Goal: Task Accomplishment & Management: Manage account settings

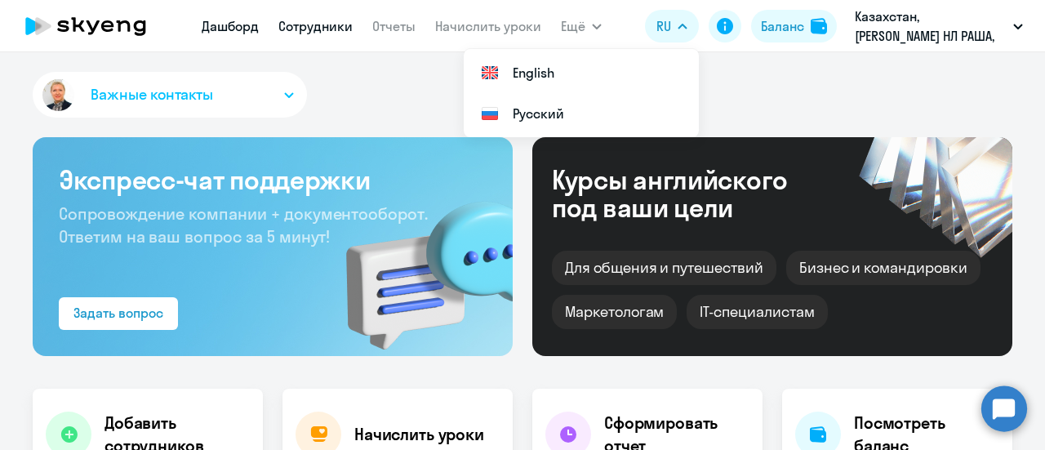
click at [315, 33] on link "Сотрудники" at bounding box center [315, 26] width 74 height 16
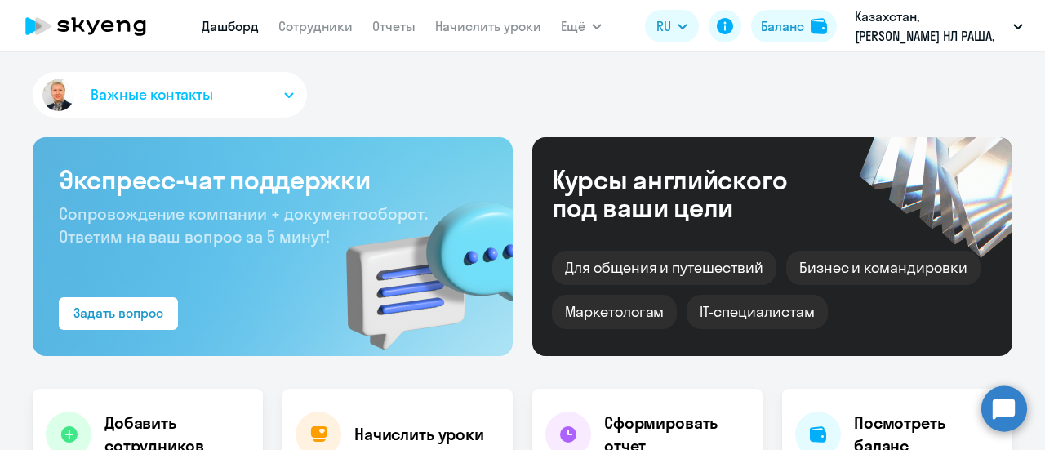
select select "30"
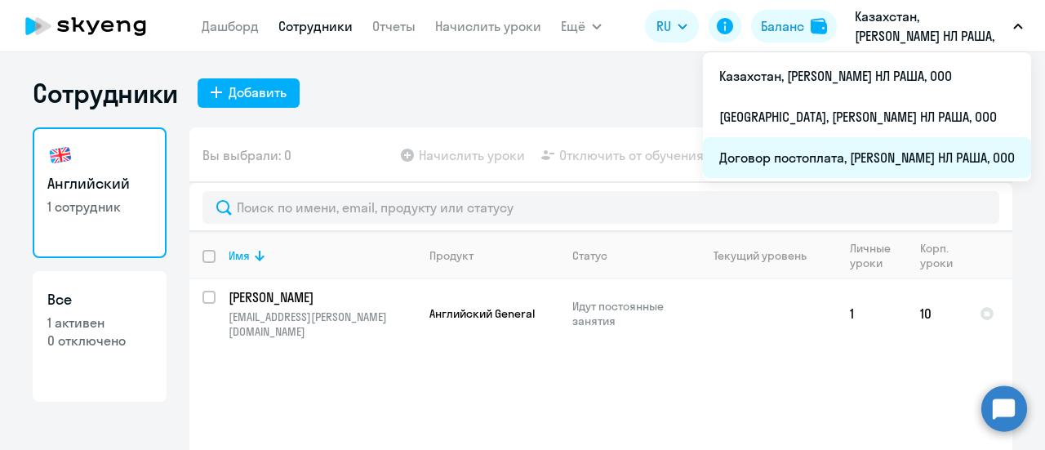
click at [771, 161] on li "Договор постоплата, [PERSON_NAME] НЛ РАША, ООО" at bounding box center [867, 157] width 328 height 41
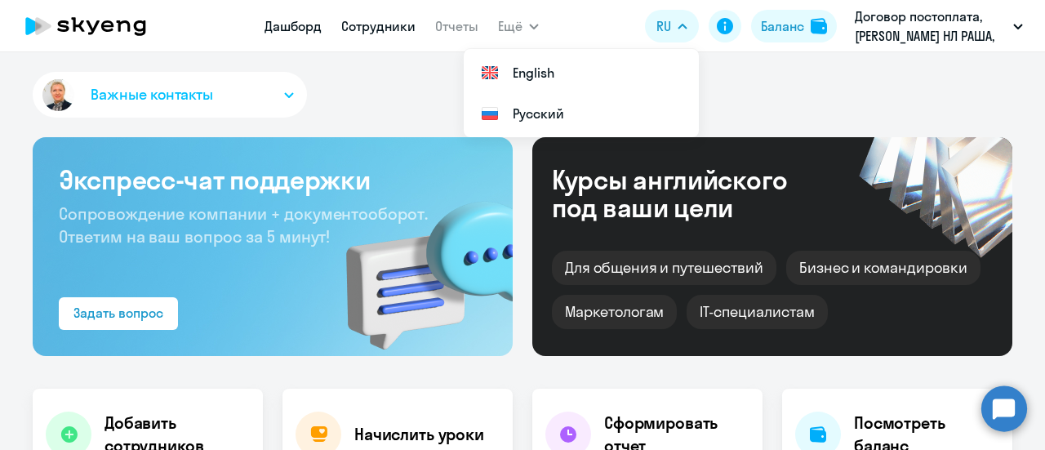
click at [376, 29] on link "Сотрудники" at bounding box center [378, 26] width 74 height 16
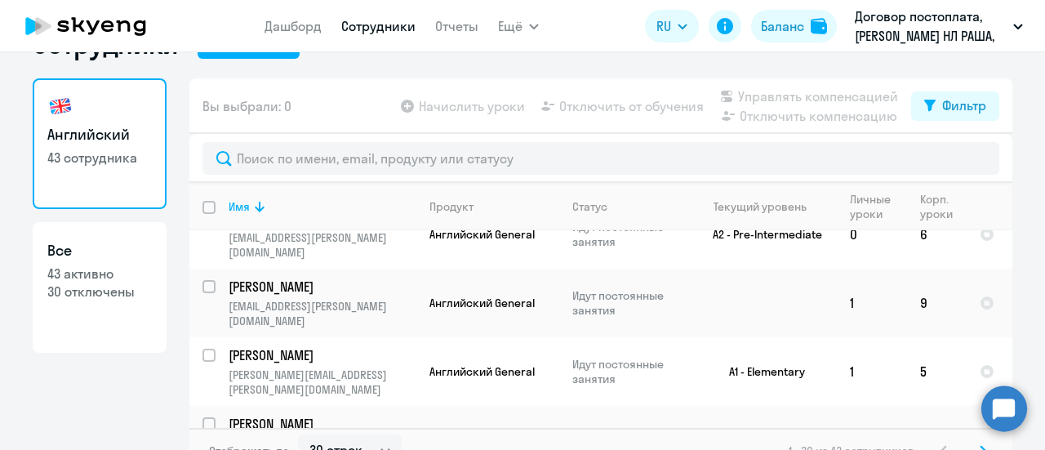
scroll to position [72, 0]
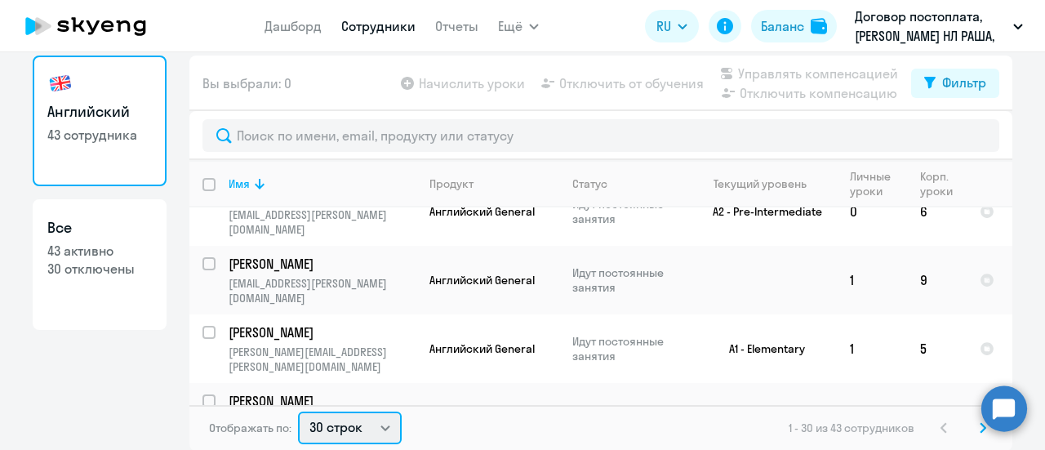
click at [378, 427] on select "30 строк 50 строк 100 строк" at bounding box center [350, 427] width 104 height 33
select select "50"
click at [298, 411] on select "30 строк 50 строк 100 строк" at bounding box center [350, 427] width 104 height 33
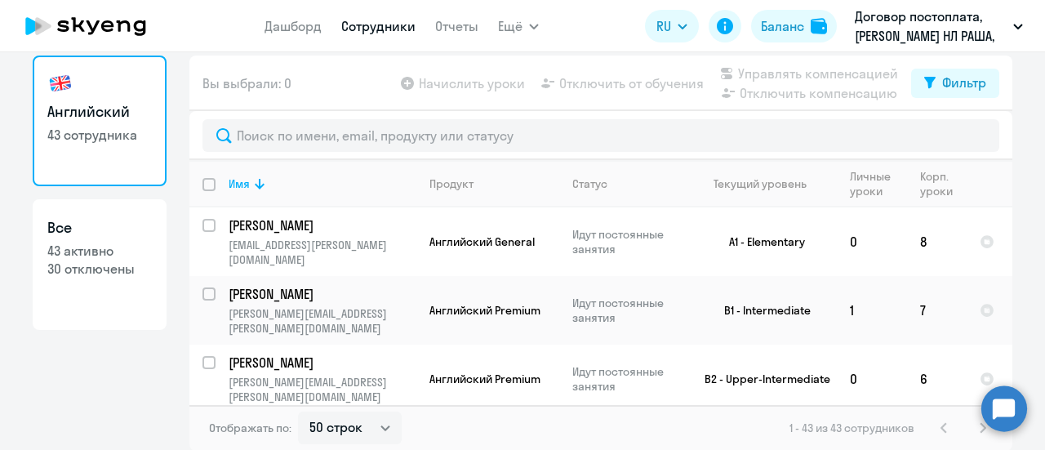
click at [202, 180] on input "deselect all" at bounding box center [218, 194] width 33 height 33
checkbox input "true"
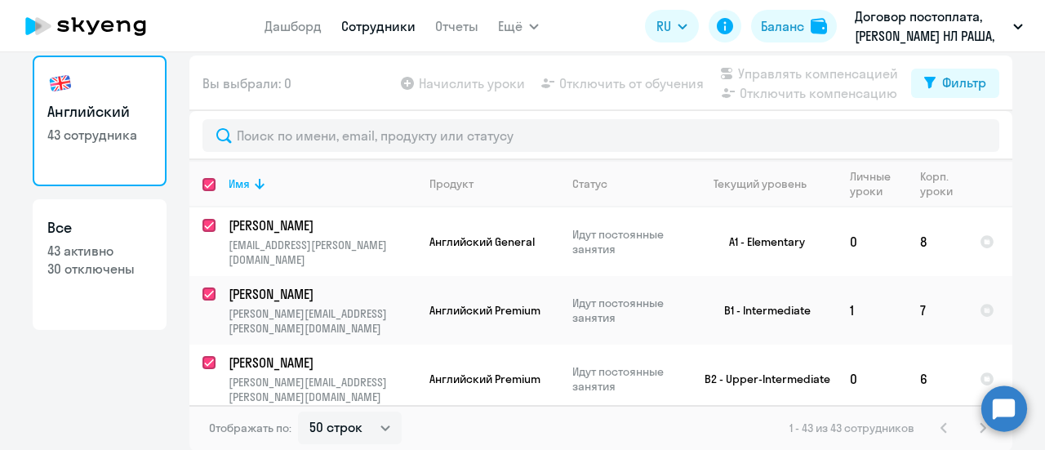
checkbox input "true"
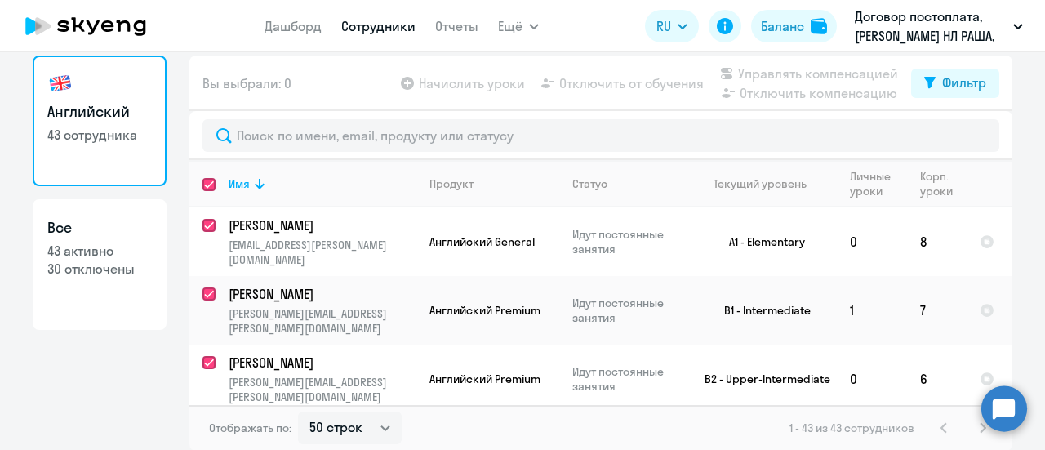
checkbox input "true"
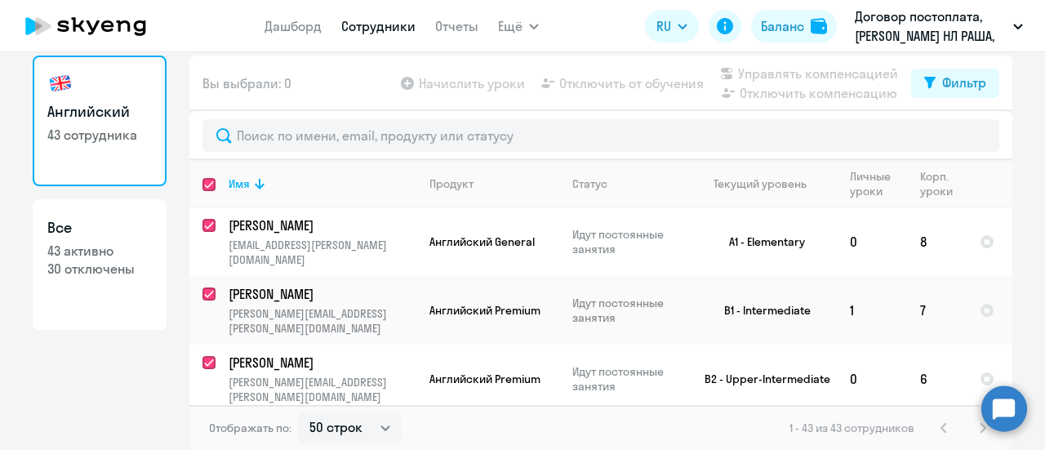
checkbox input "true"
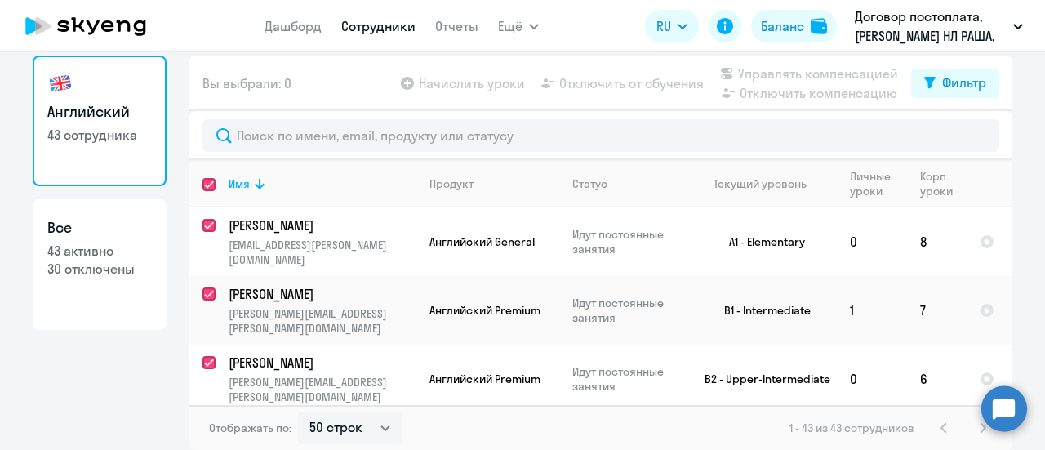
checkbox input "true"
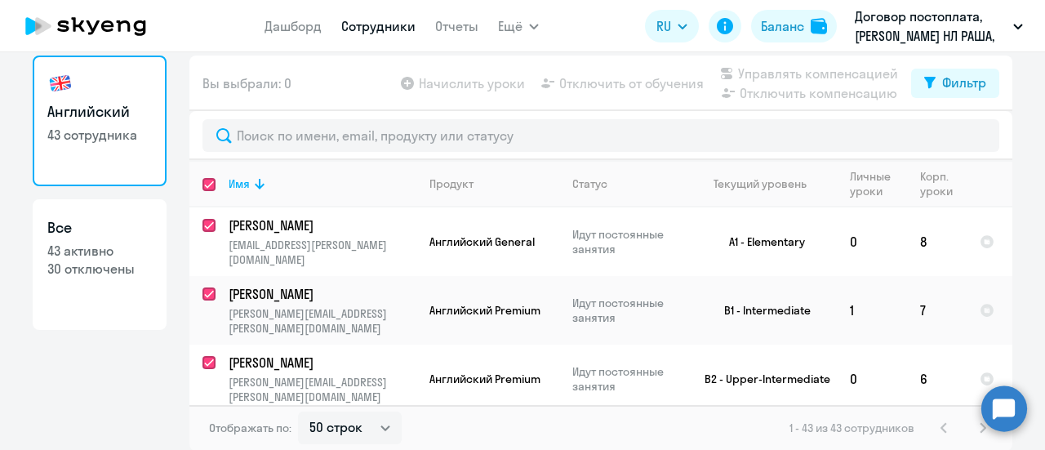
checkbox input "true"
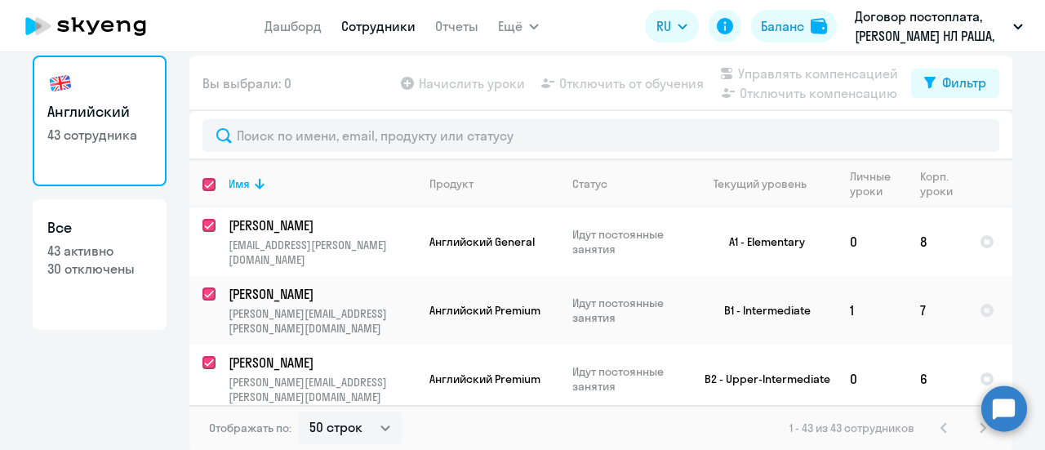
checkbox input "true"
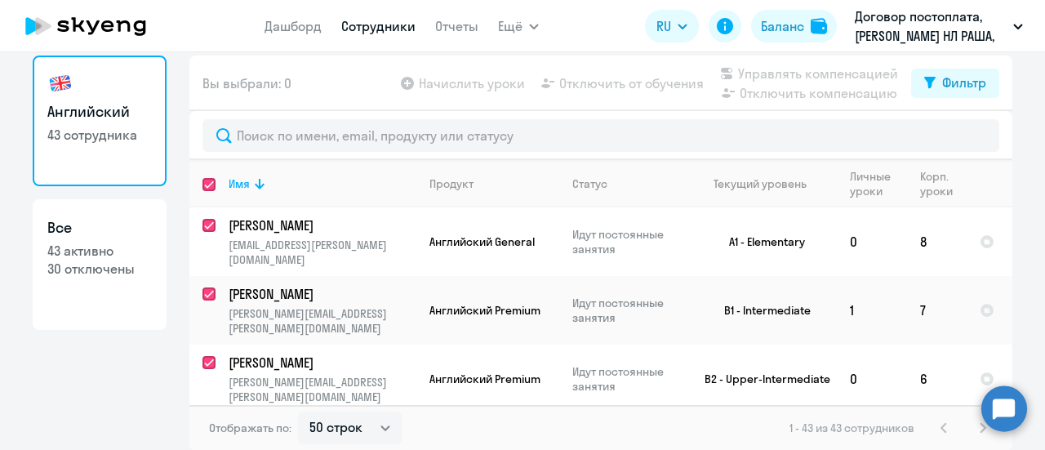
checkbox input "true"
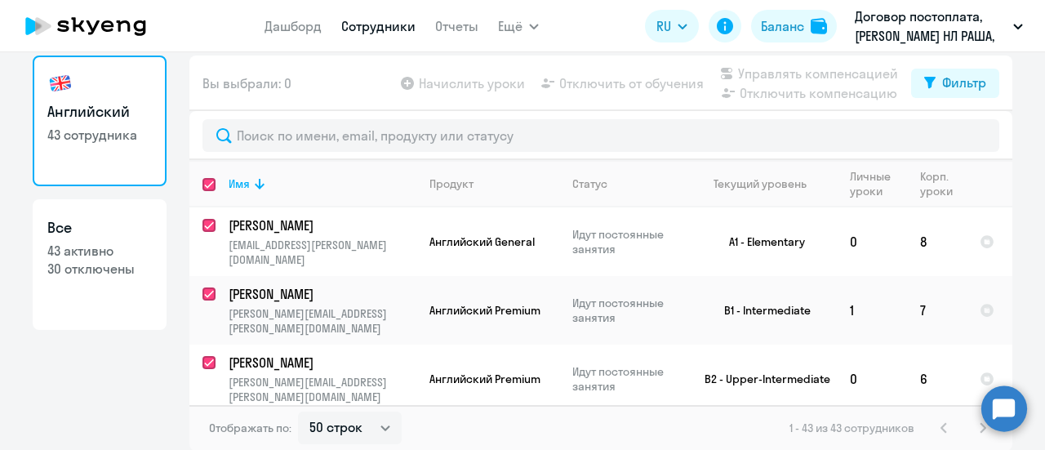
checkbox input "true"
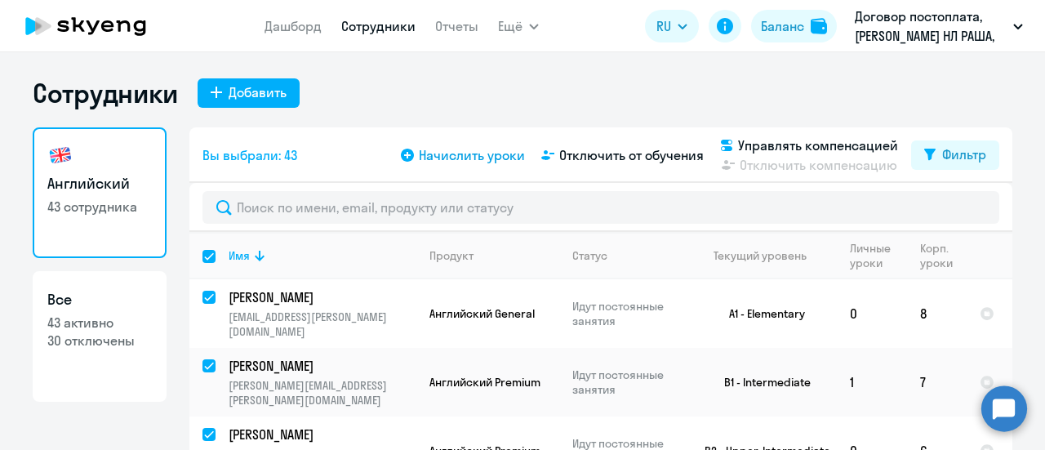
click at [457, 156] on span "Начислить уроки" at bounding box center [472, 155] width 106 height 20
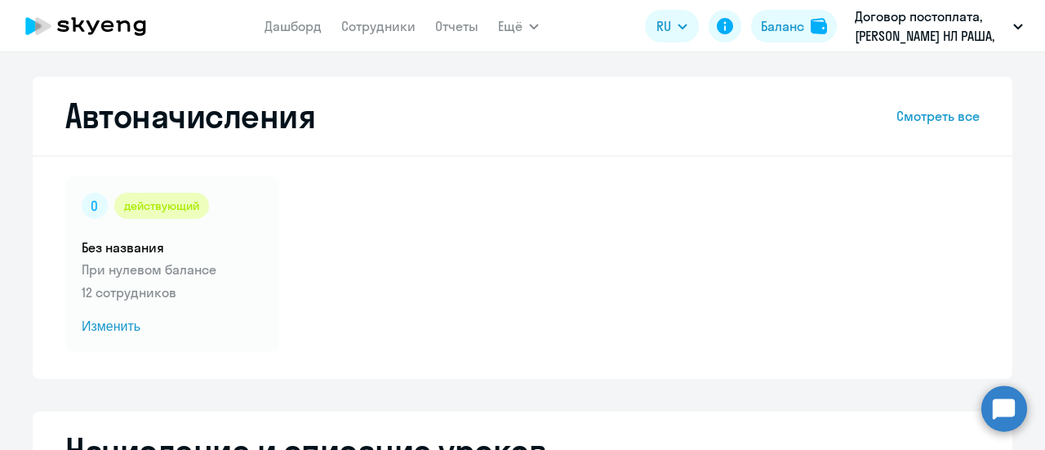
select select "10"
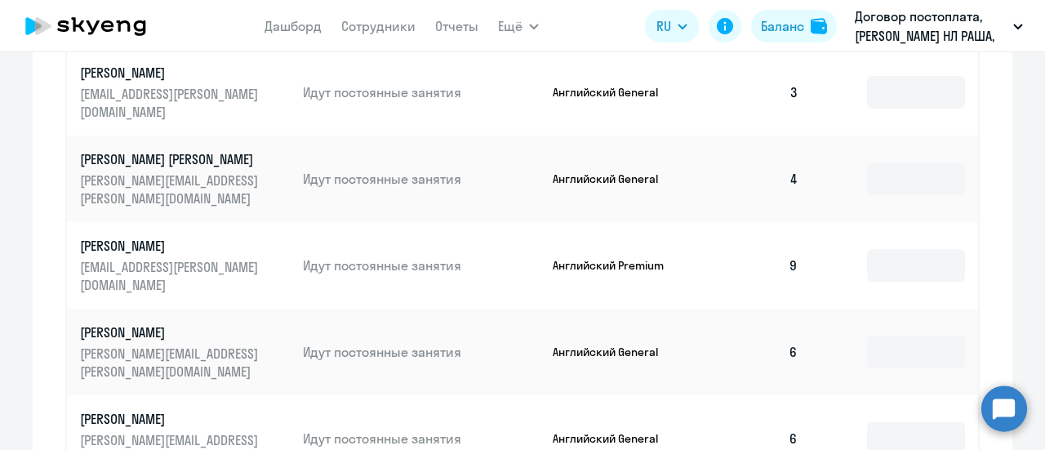
scroll to position [653, 0]
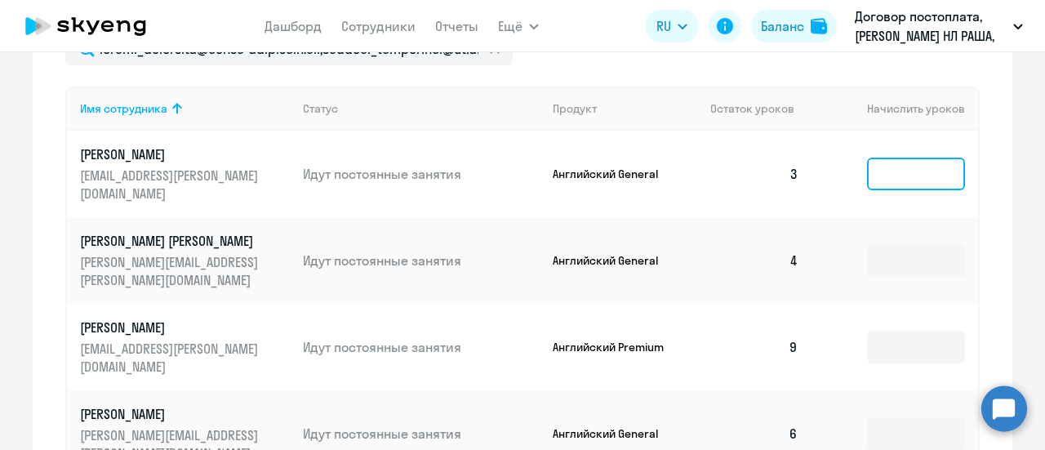
click at [890, 176] on input at bounding box center [916, 174] width 98 height 33
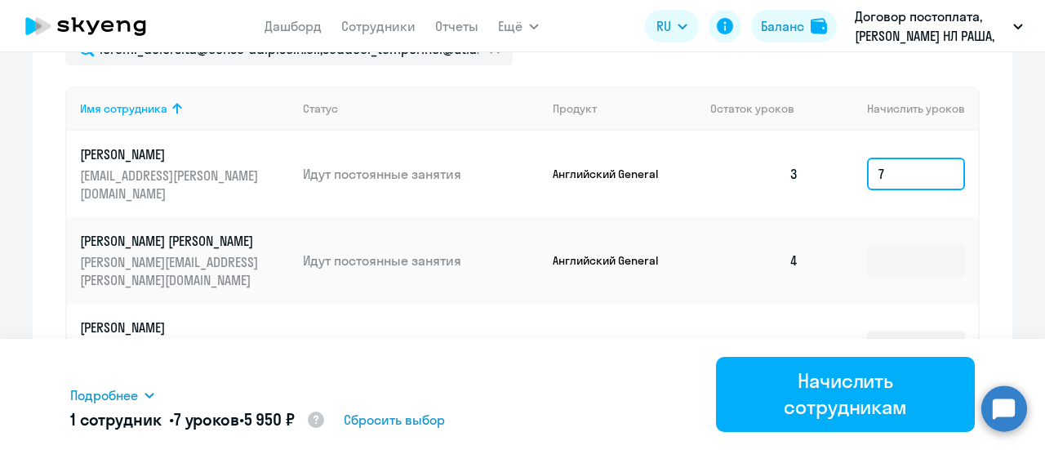
type input "7"
click at [897, 303] on td at bounding box center [894, 260] width 167 height 87
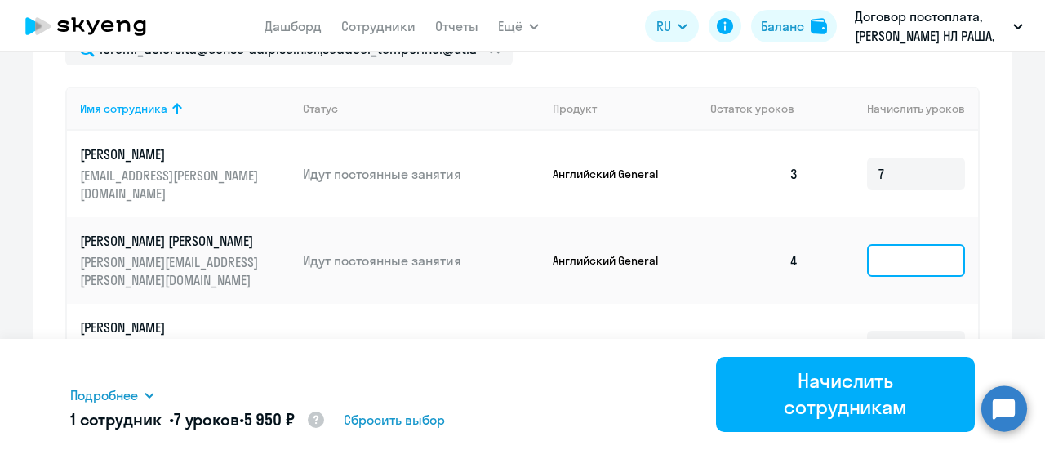
click at [877, 257] on input at bounding box center [916, 260] width 98 height 33
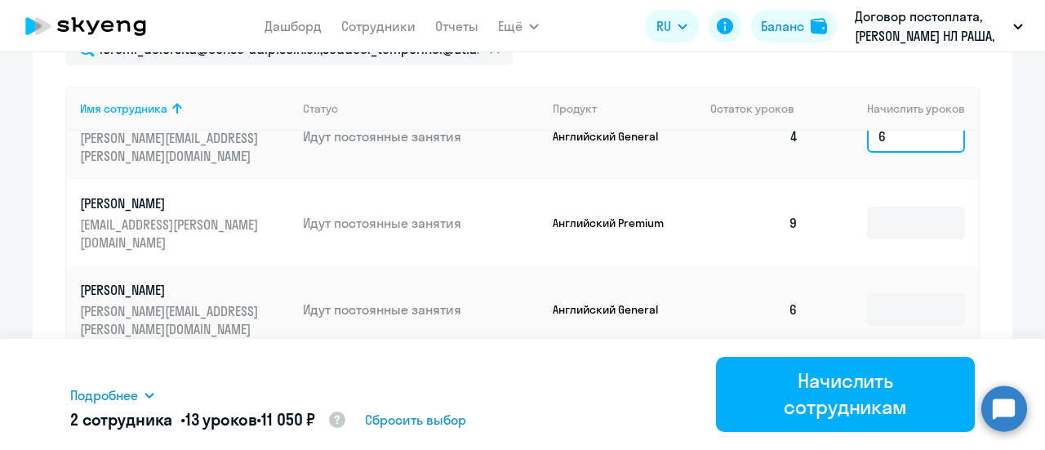
scroll to position [147, 0]
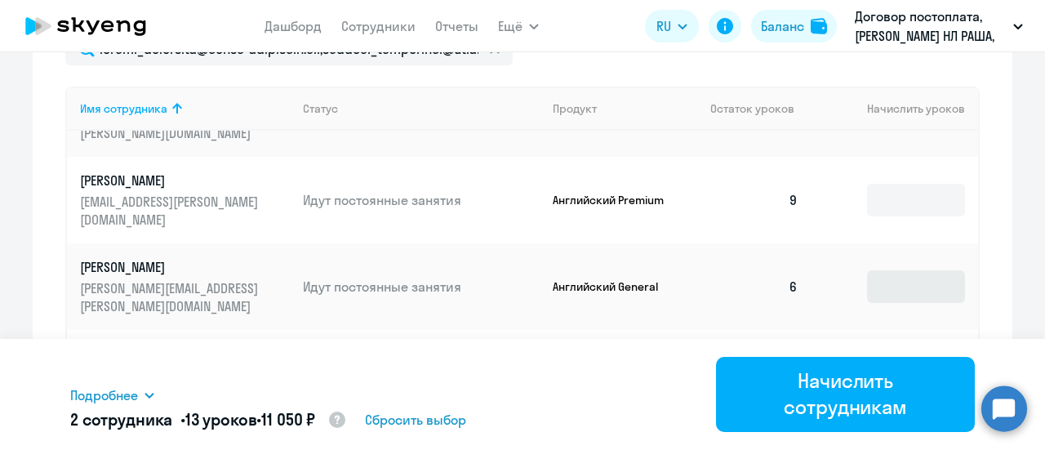
type input "6"
click at [887, 287] on input at bounding box center [916, 286] width 98 height 33
click at [887, 290] on input at bounding box center [916, 286] width 98 height 33
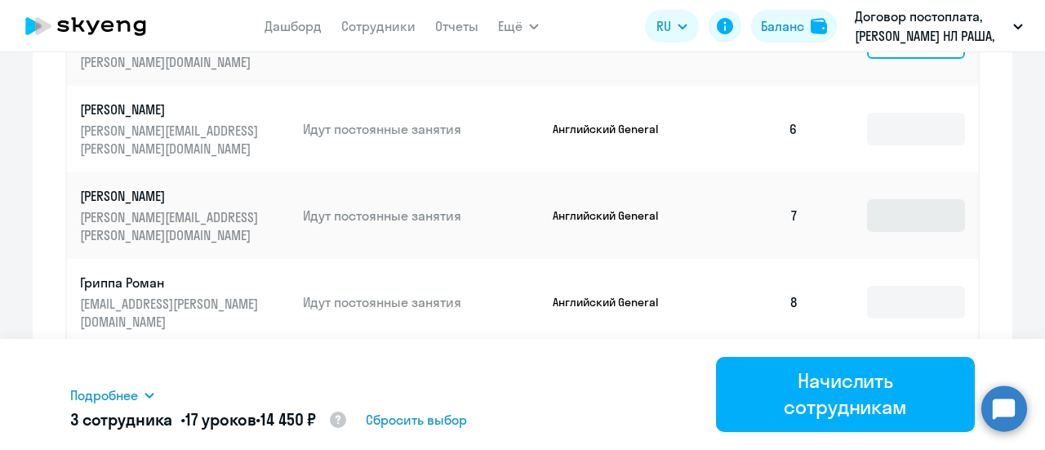
scroll to position [898, 0]
type input "4"
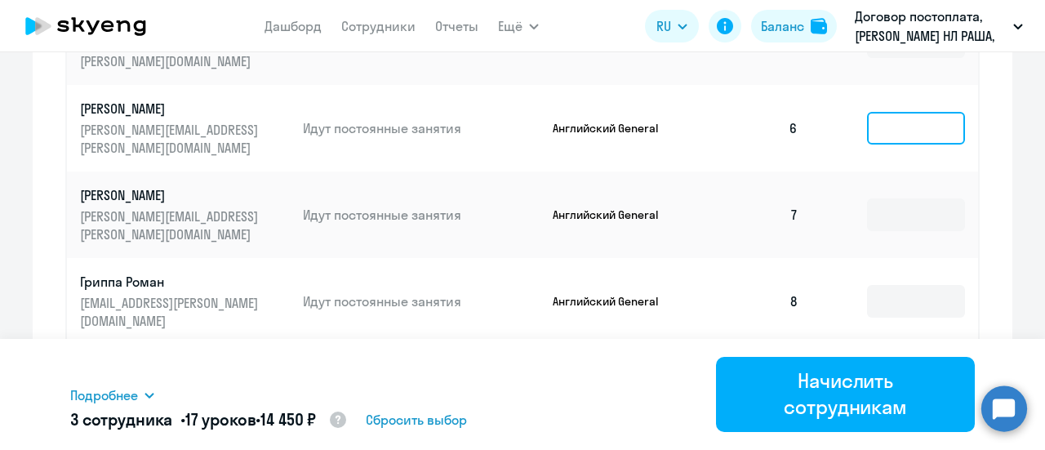
click at [869, 122] on input at bounding box center [916, 128] width 98 height 33
type input "4"
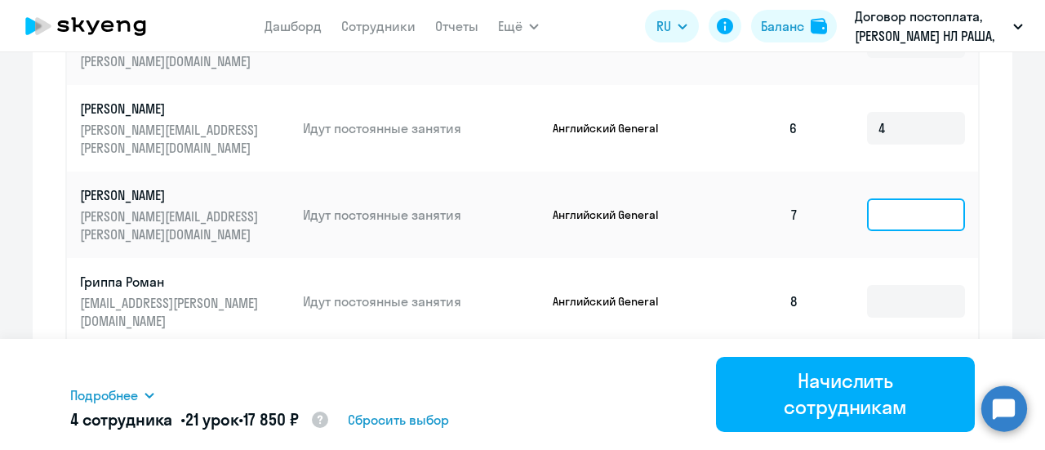
click at [879, 215] on input at bounding box center [916, 214] width 98 height 33
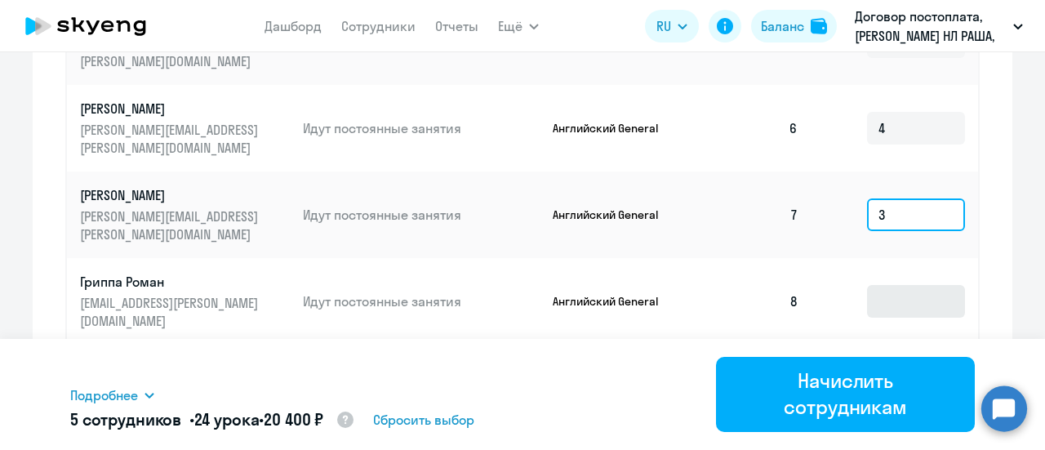
type input "3"
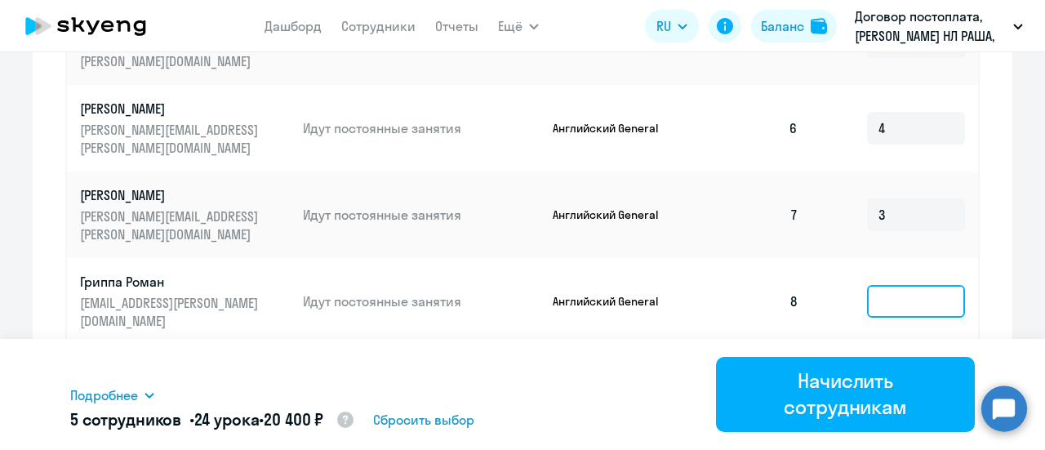
click at [901, 298] on input at bounding box center [916, 301] width 98 height 33
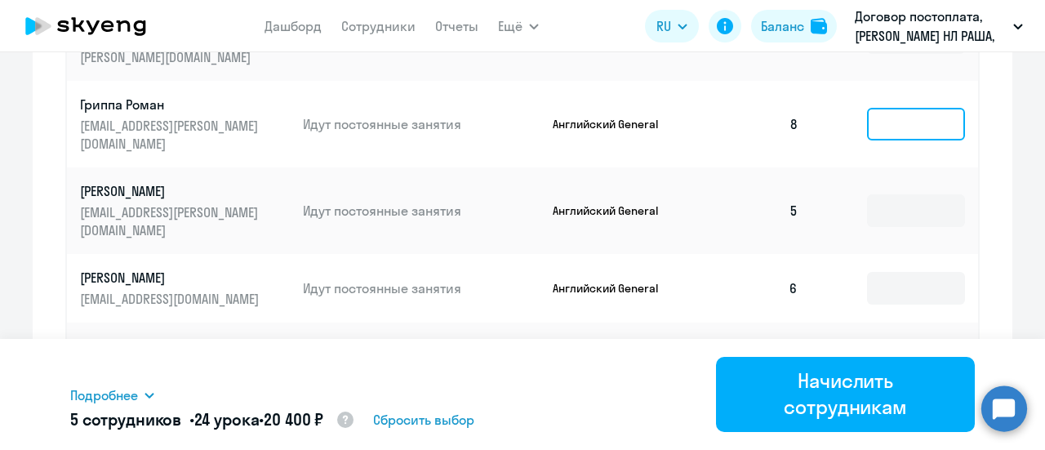
scroll to position [1143, 0]
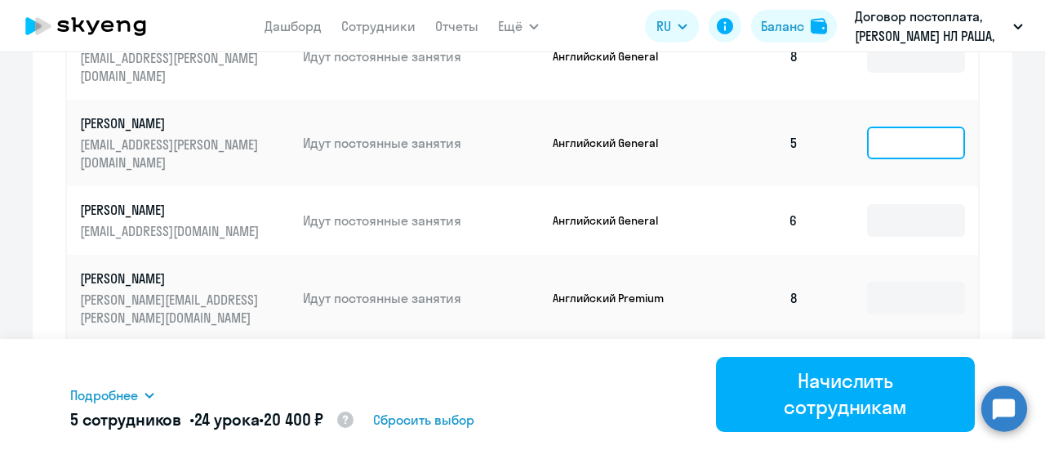
click at [881, 145] on input at bounding box center [916, 143] width 98 height 33
type input "5"
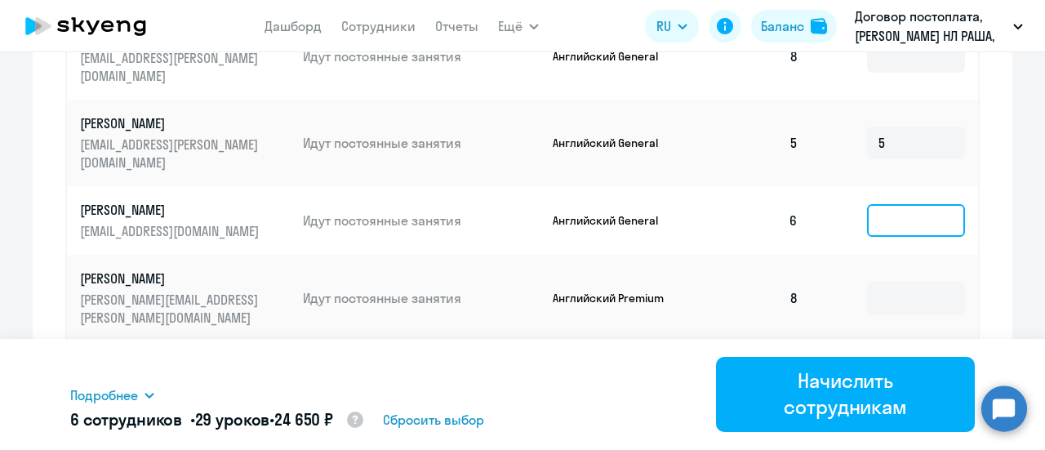
click at [888, 225] on input at bounding box center [916, 220] width 98 height 33
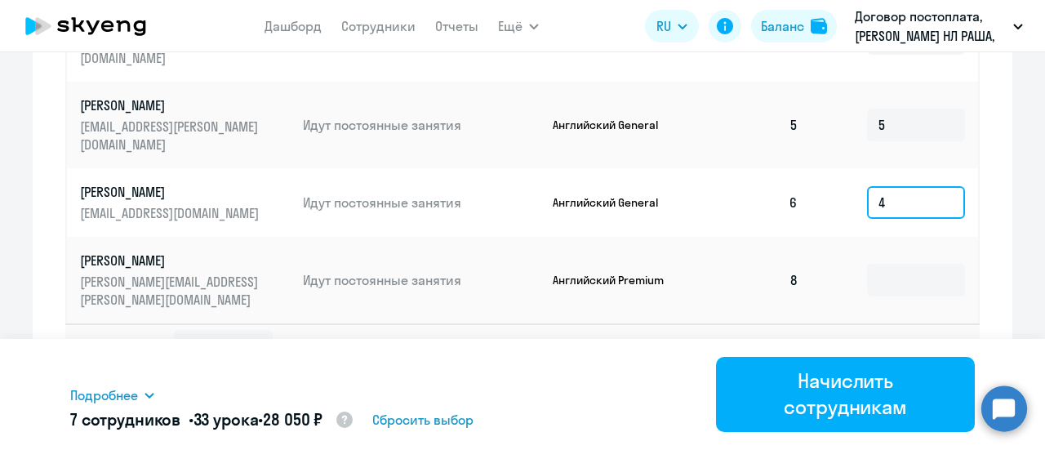
scroll to position [1171, 0]
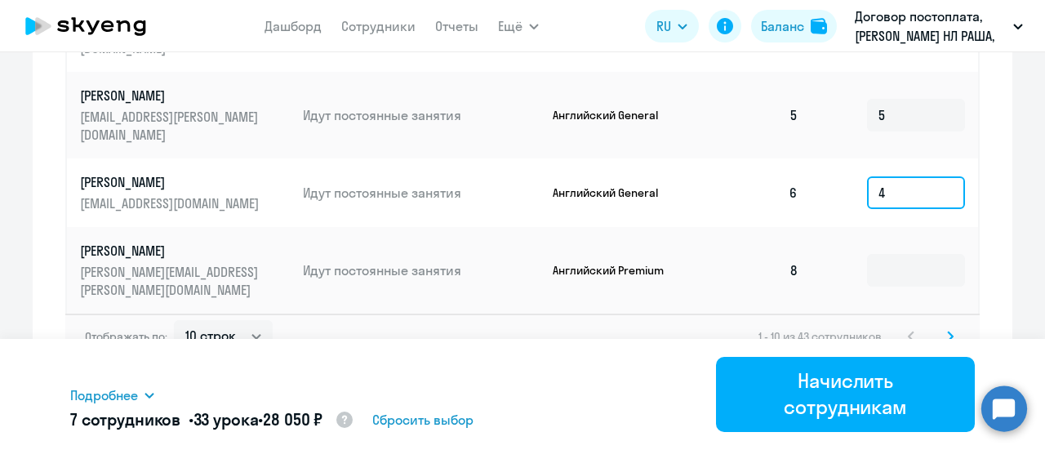
type input "4"
click at [940, 334] on svg-icon at bounding box center [950, 337] width 20 height 20
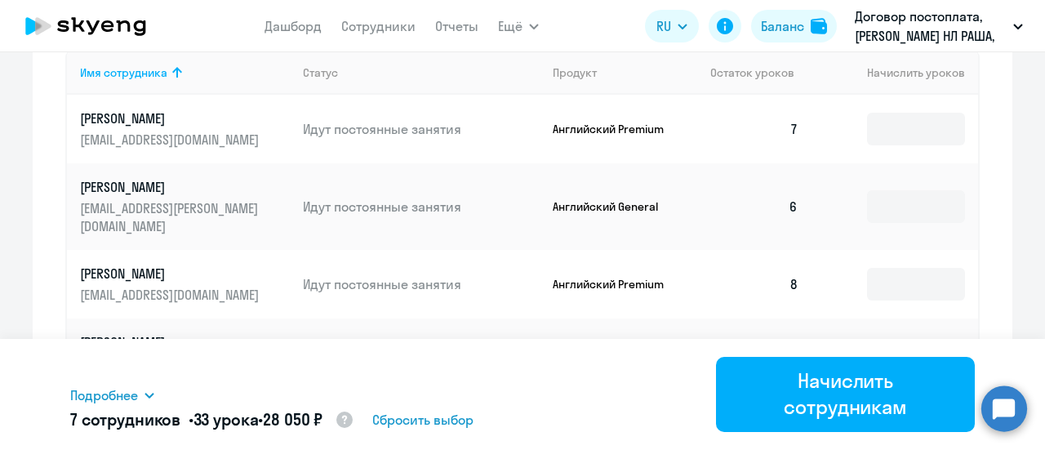
scroll to position [681, 0]
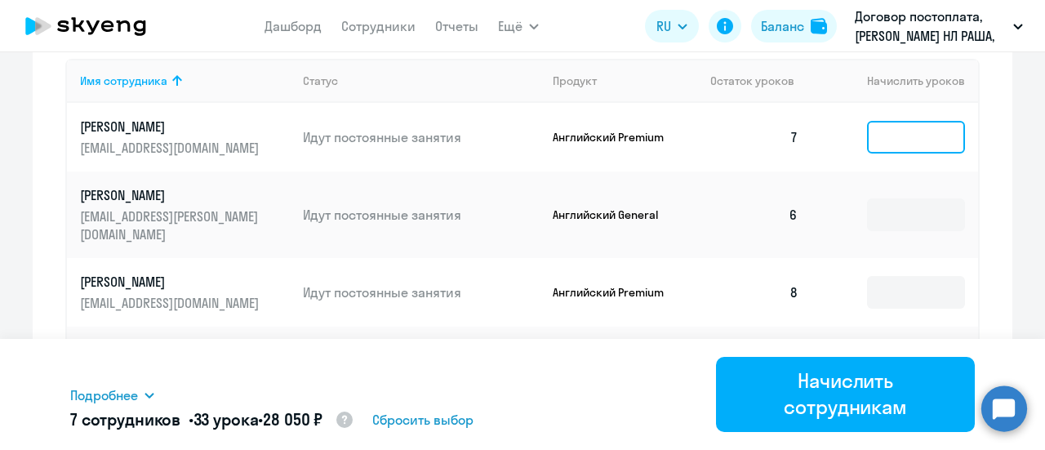
click at [903, 131] on input at bounding box center [916, 137] width 98 height 33
type input "3"
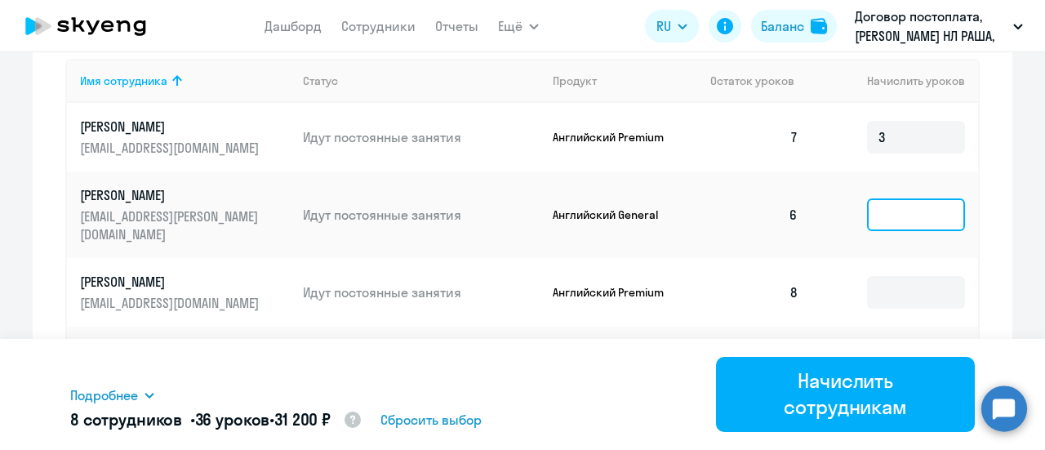
click at [905, 220] on input at bounding box center [916, 214] width 98 height 33
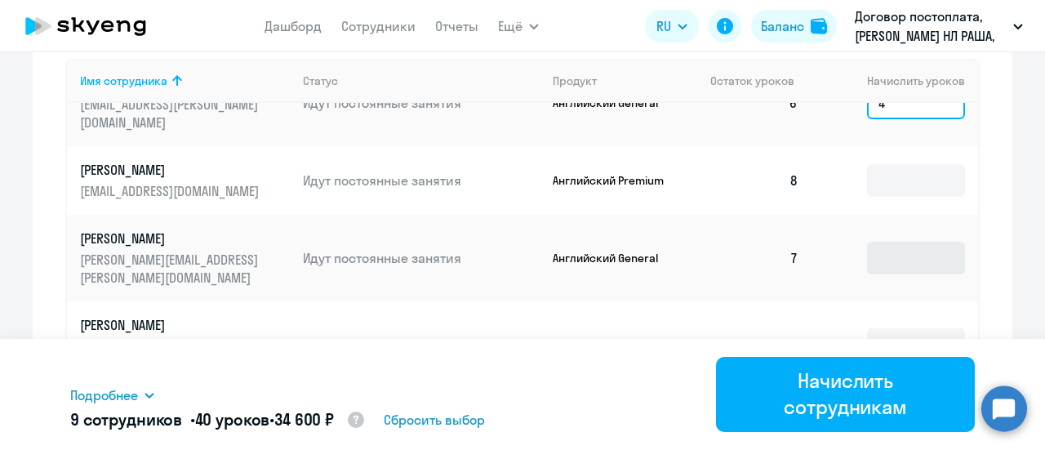
scroll to position [129, 0]
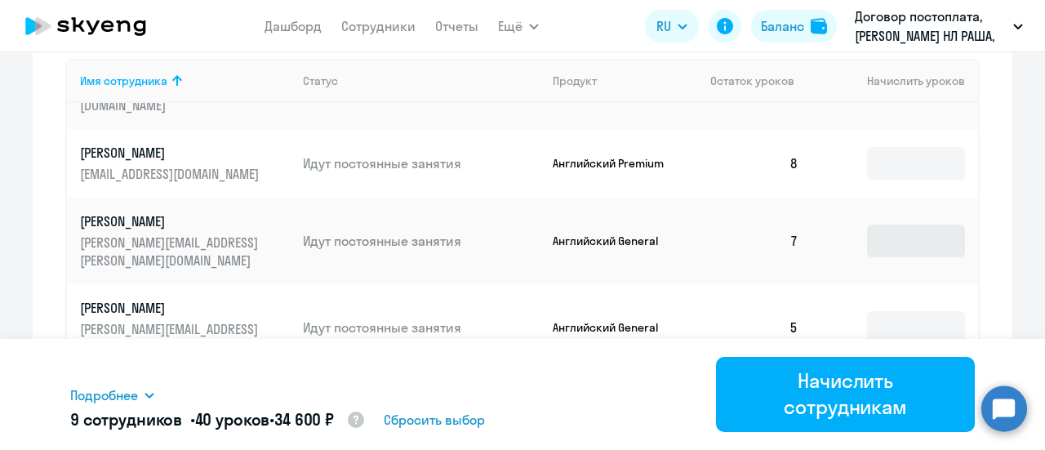
type input "4"
click at [899, 247] on input at bounding box center [916, 240] width 98 height 33
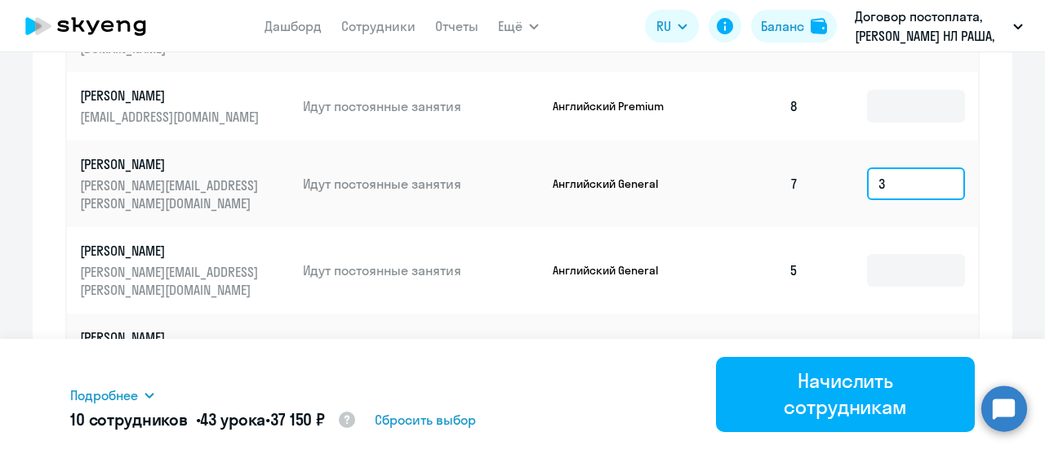
scroll to position [762, 0]
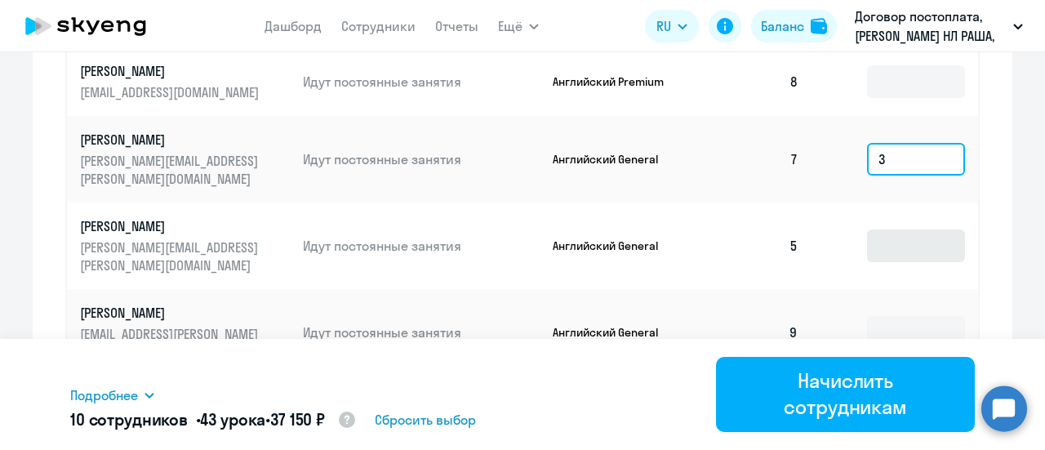
type input "3"
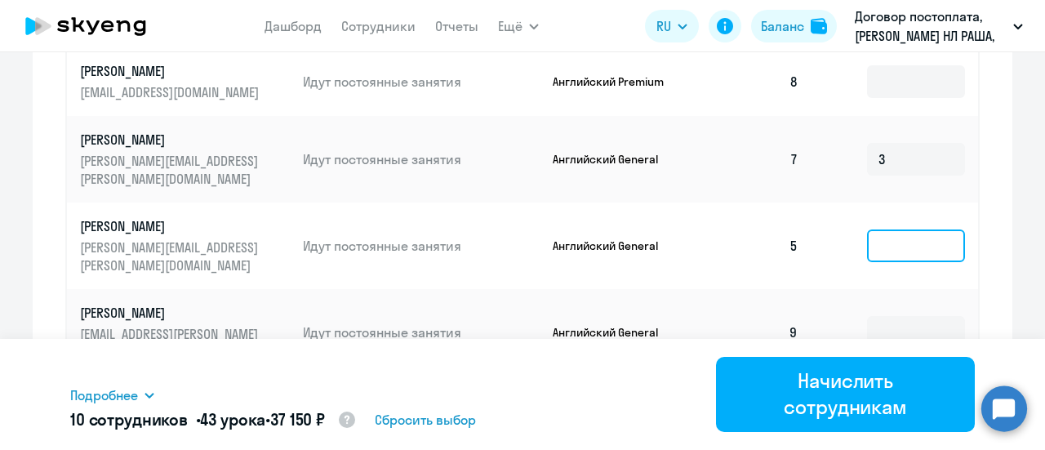
click at [883, 247] on input at bounding box center [916, 245] width 98 height 33
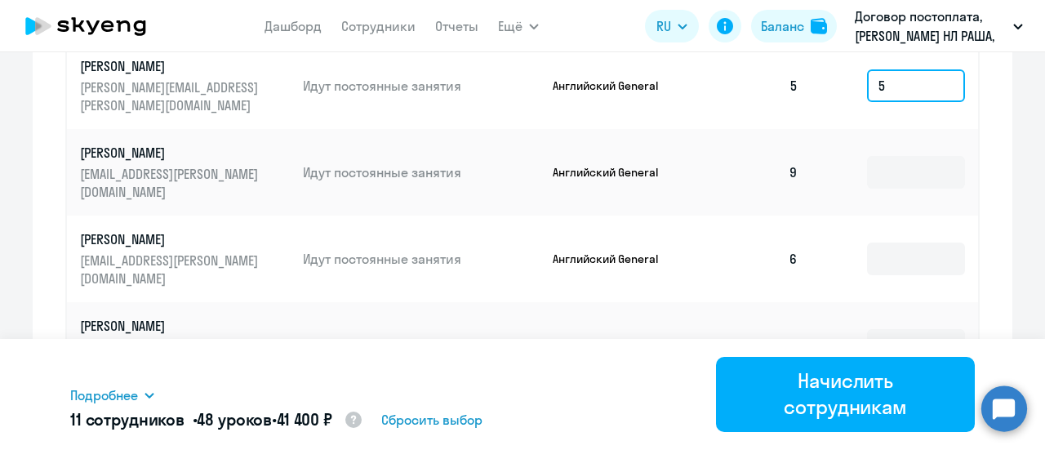
scroll to position [926, 0]
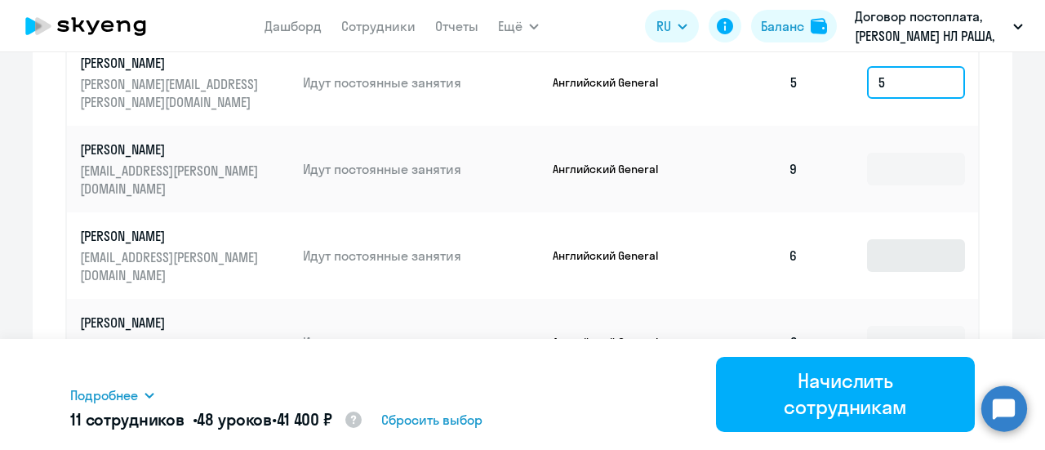
type input "5"
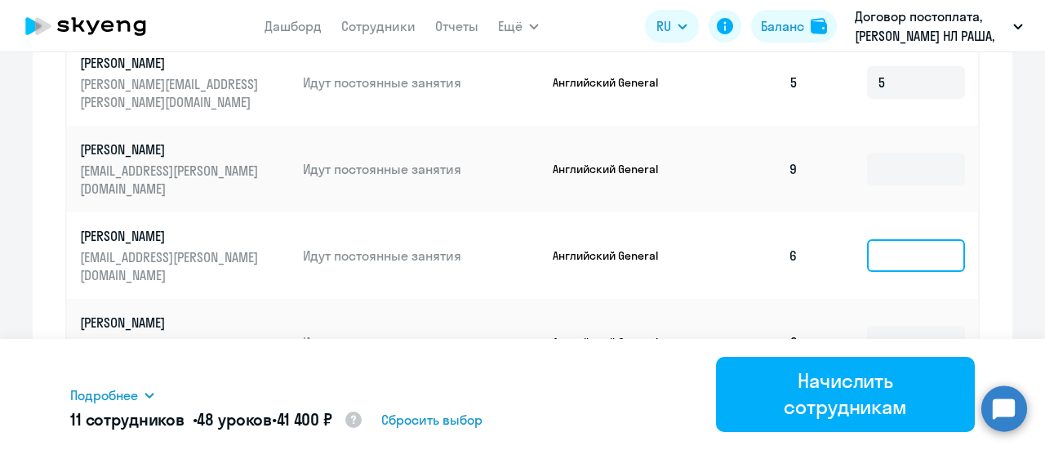
click at [895, 257] on input at bounding box center [916, 255] width 98 height 33
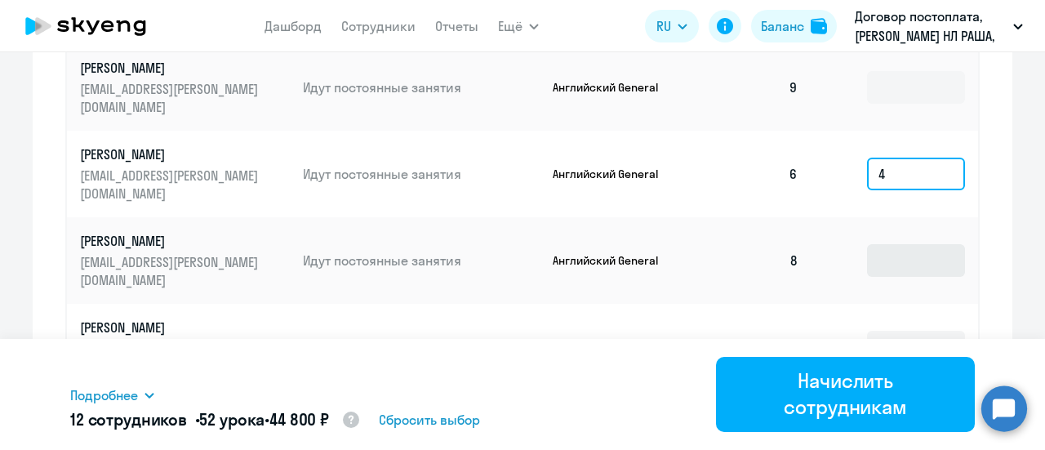
type input "4"
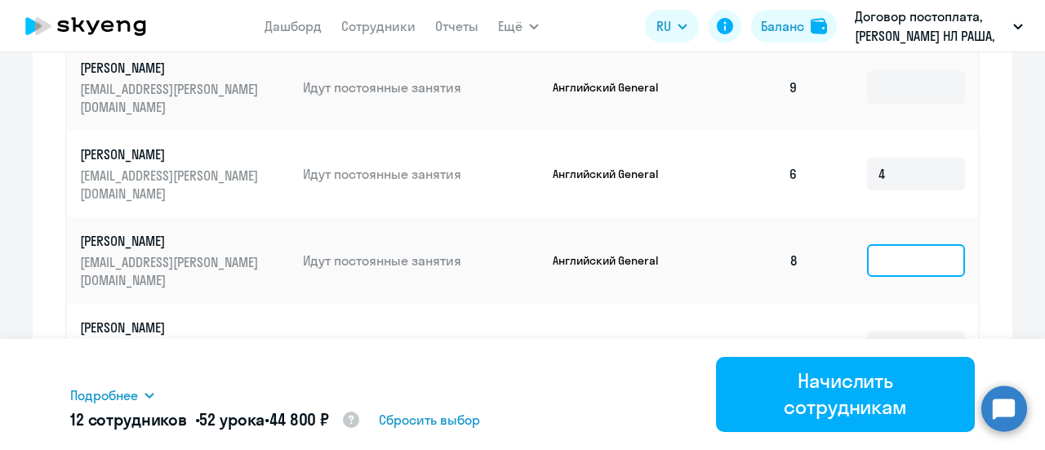
click at [891, 256] on input at bounding box center [916, 260] width 98 height 33
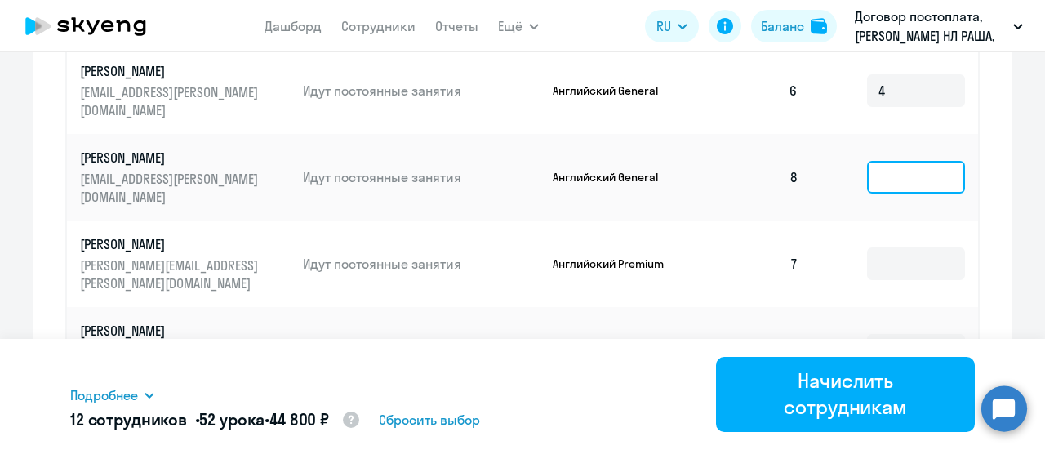
scroll to position [1171, 0]
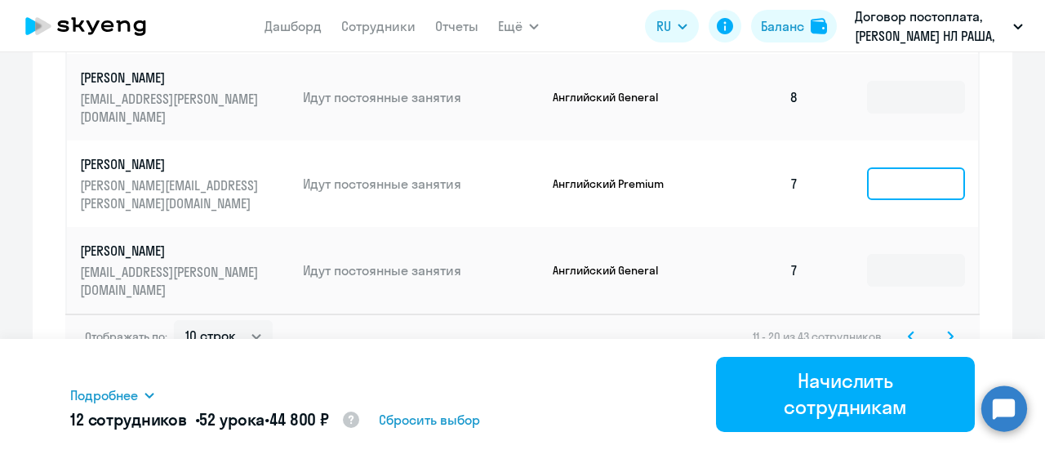
click at [890, 184] on input at bounding box center [916, 183] width 98 height 33
type input "3"
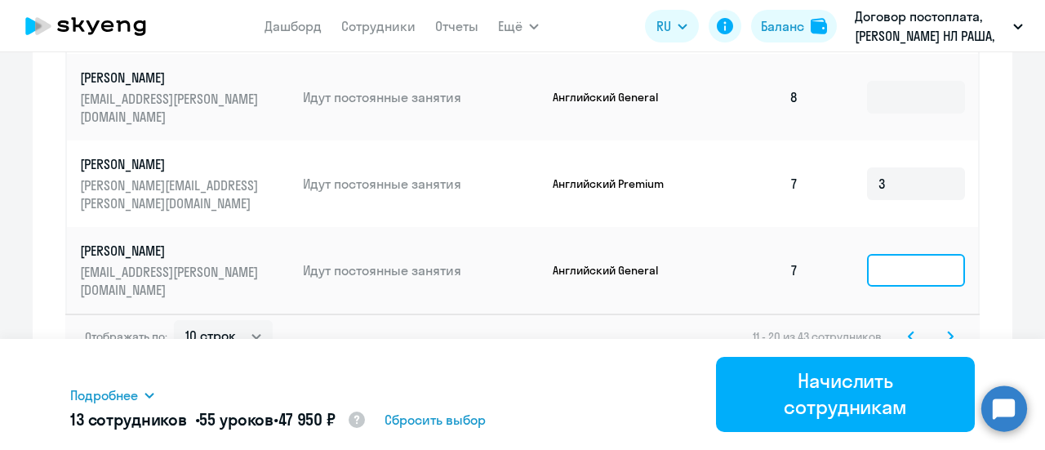
click at [896, 269] on input at bounding box center [916, 270] width 98 height 33
type input "3"
click at [947, 331] on icon at bounding box center [950, 336] width 7 height 11
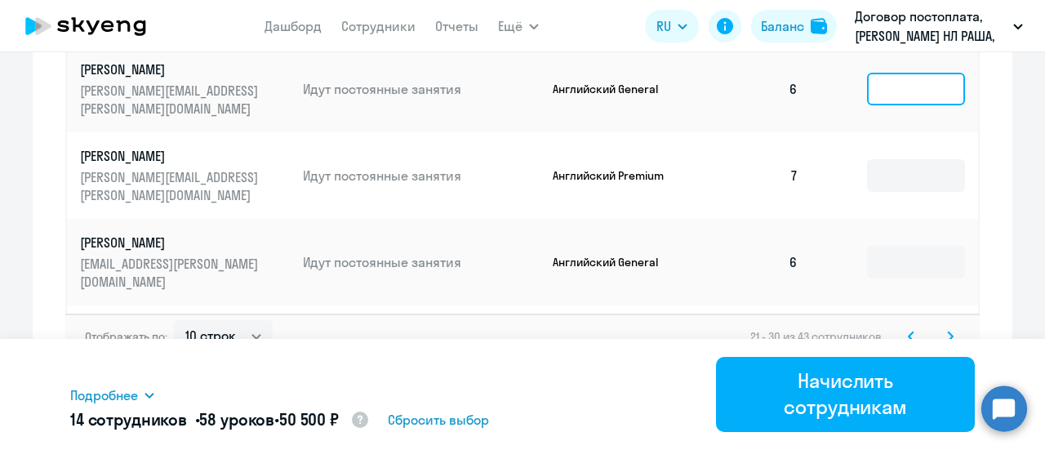
click at [903, 92] on input at bounding box center [916, 89] width 98 height 33
type input "4"
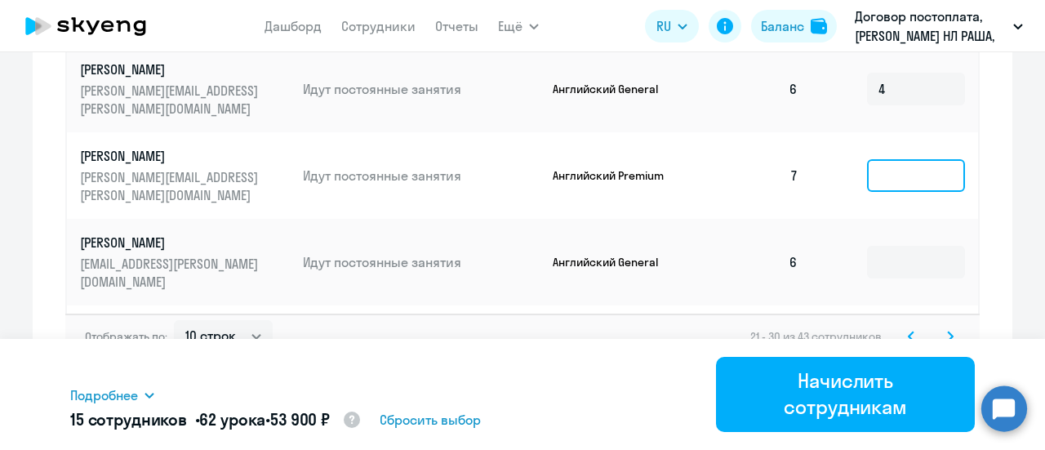
click at [907, 184] on input at bounding box center [916, 175] width 98 height 33
type input "3"
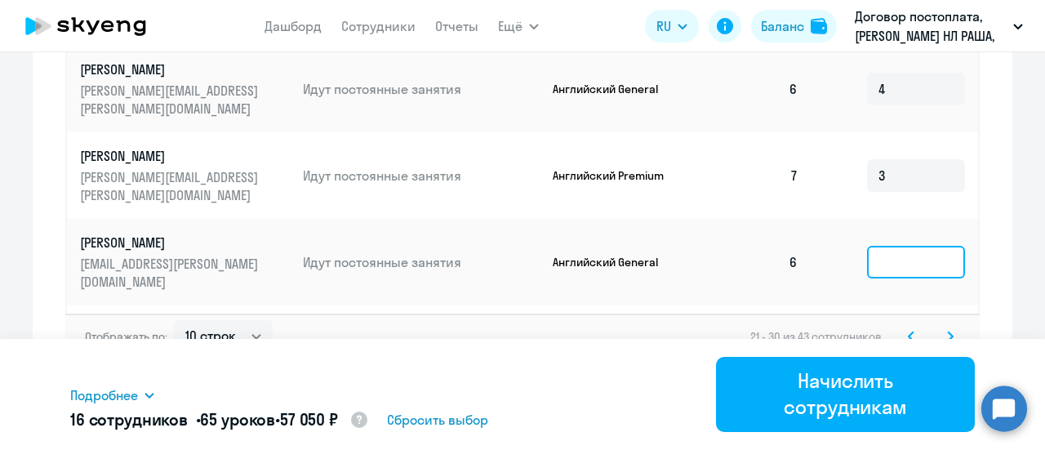
click at [901, 264] on input at bounding box center [916, 262] width 98 height 33
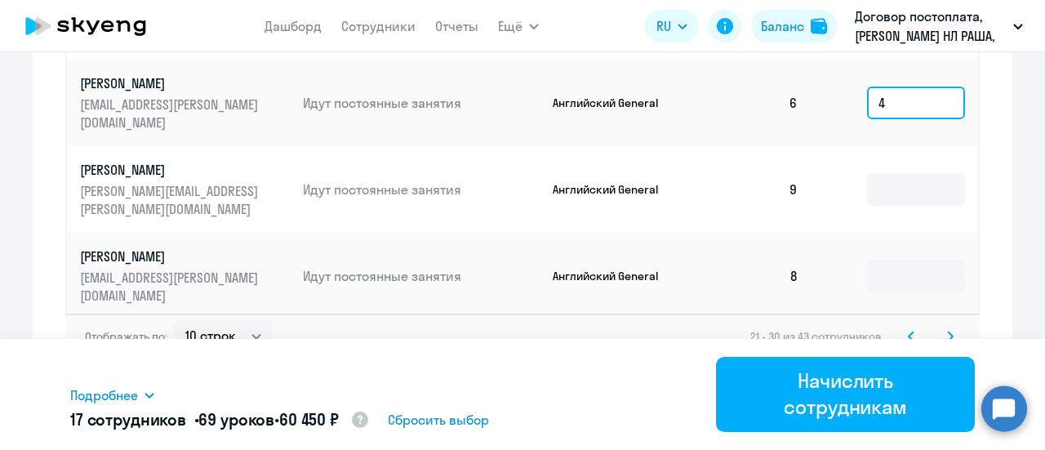
scroll to position [165, 0]
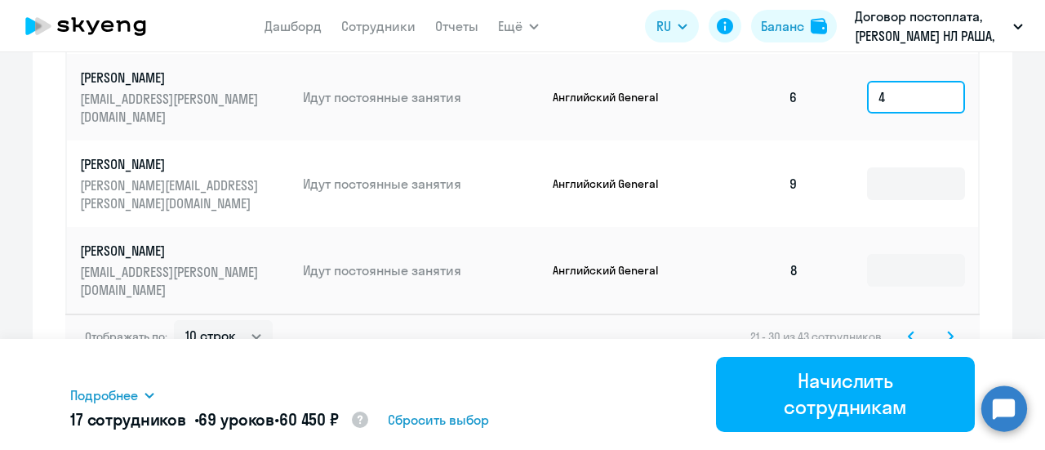
type input "4"
click at [947, 335] on icon at bounding box center [950, 336] width 7 height 11
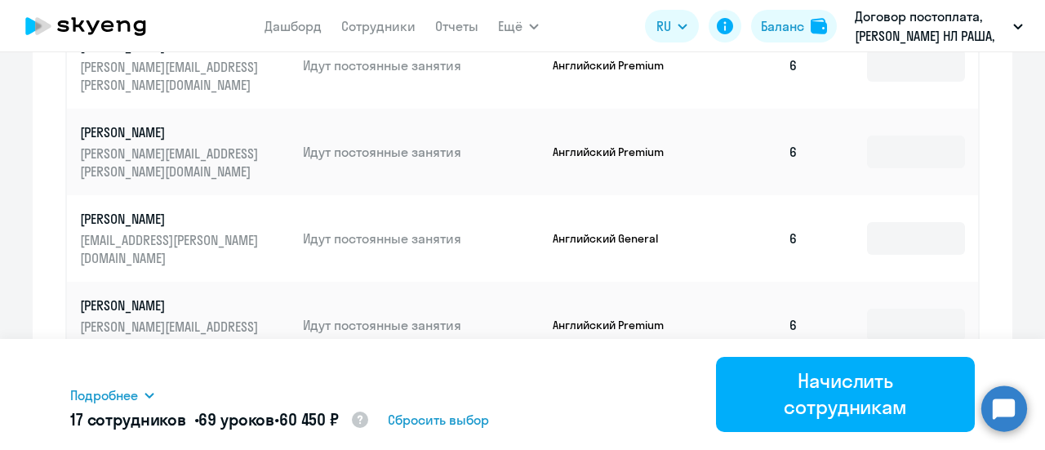
scroll to position [681, 0]
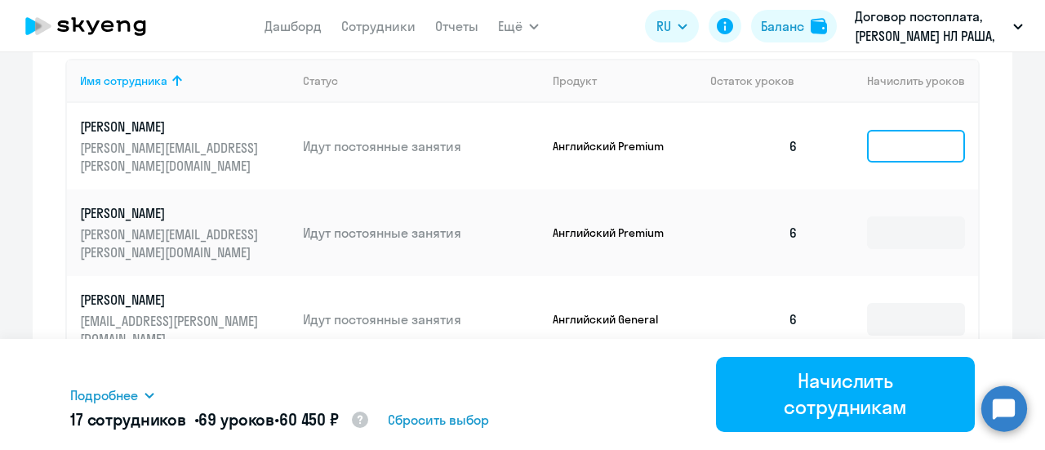
click at [908, 151] on input at bounding box center [916, 146] width 98 height 33
type input "4"
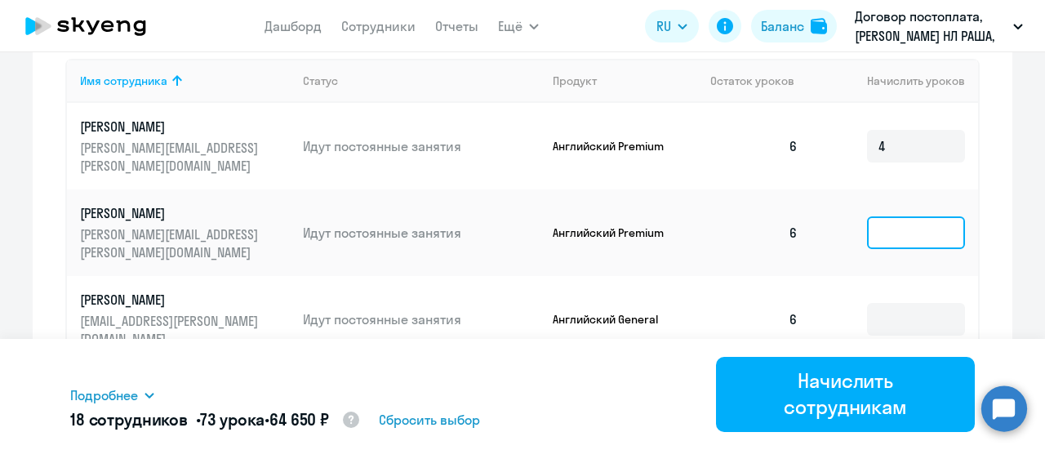
drag, startPoint x: 882, startPoint y: 233, endPoint x: 885, endPoint y: 242, distance: 9.6
click at [882, 236] on input at bounding box center [916, 232] width 98 height 33
type input "4"
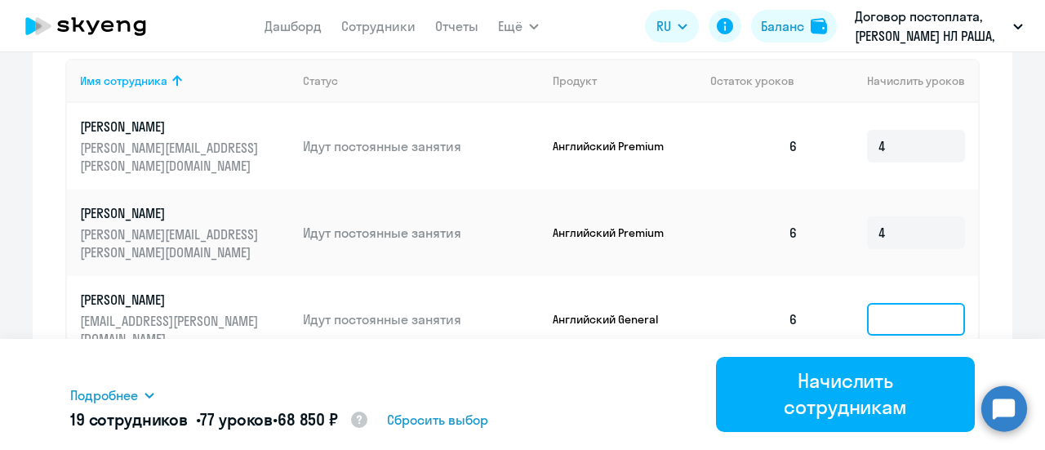
click at [896, 317] on input at bounding box center [916, 319] width 98 height 33
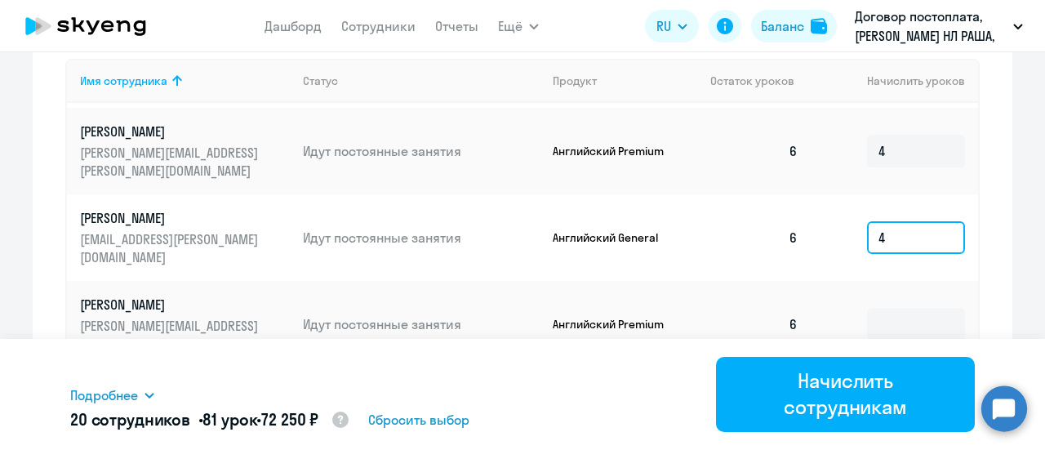
scroll to position [147, 0]
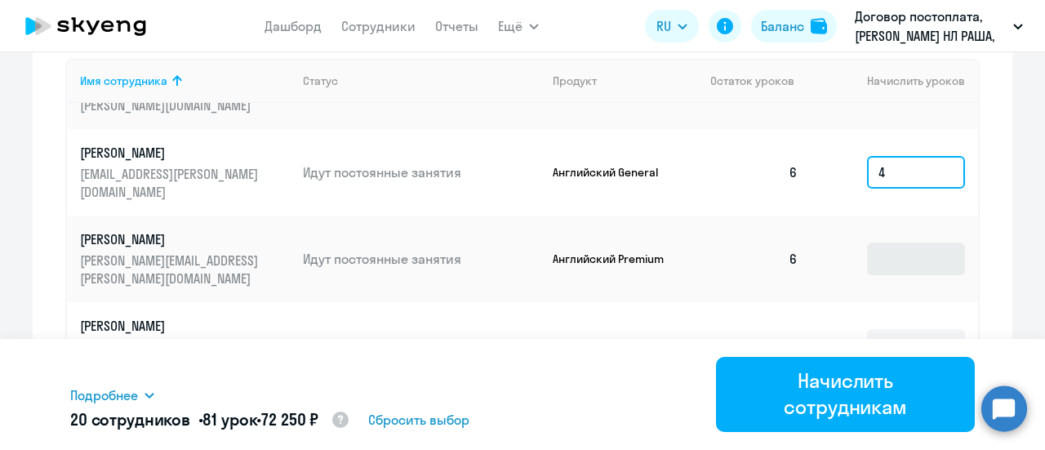
type input "4"
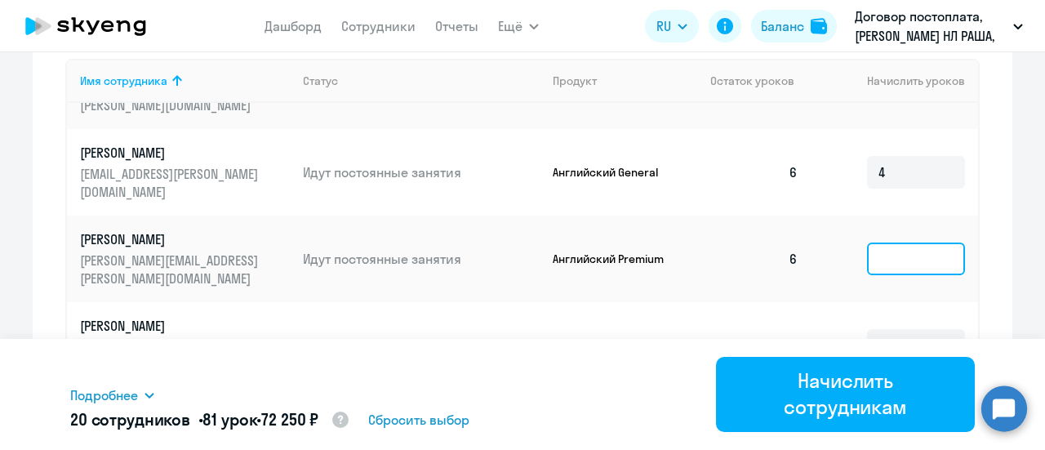
click at [877, 256] on input at bounding box center [916, 258] width 98 height 33
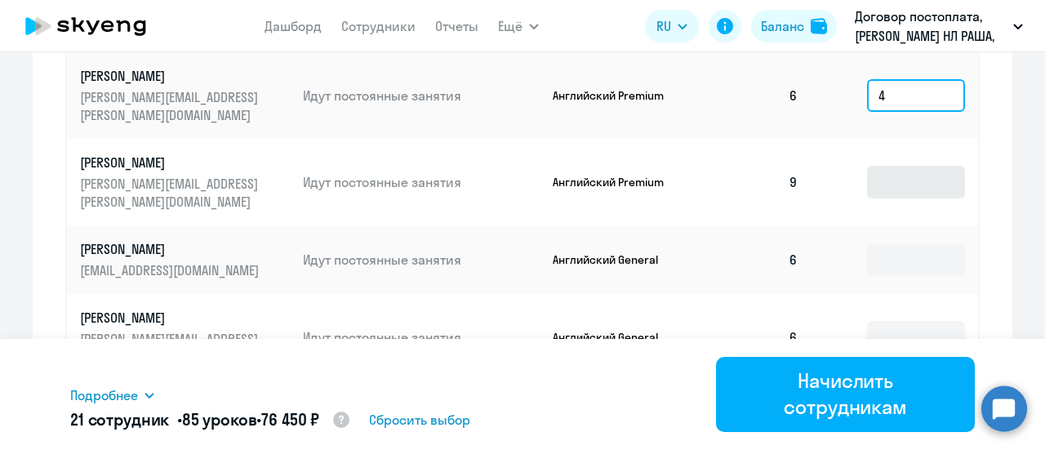
type input "4"
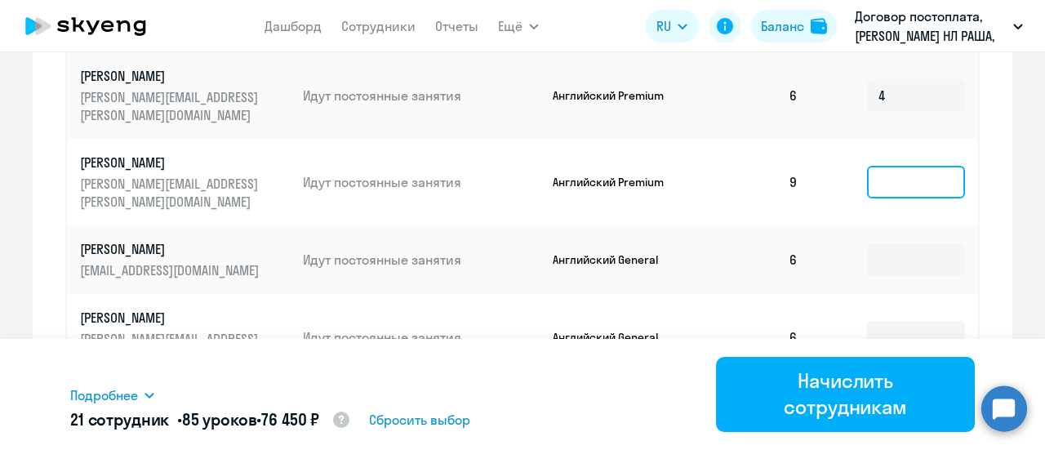
drag, startPoint x: 882, startPoint y: 189, endPoint x: 882, endPoint y: 199, distance: 10.6
click at [882, 190] on input at bounding box center [916, 182] width 98 height 33
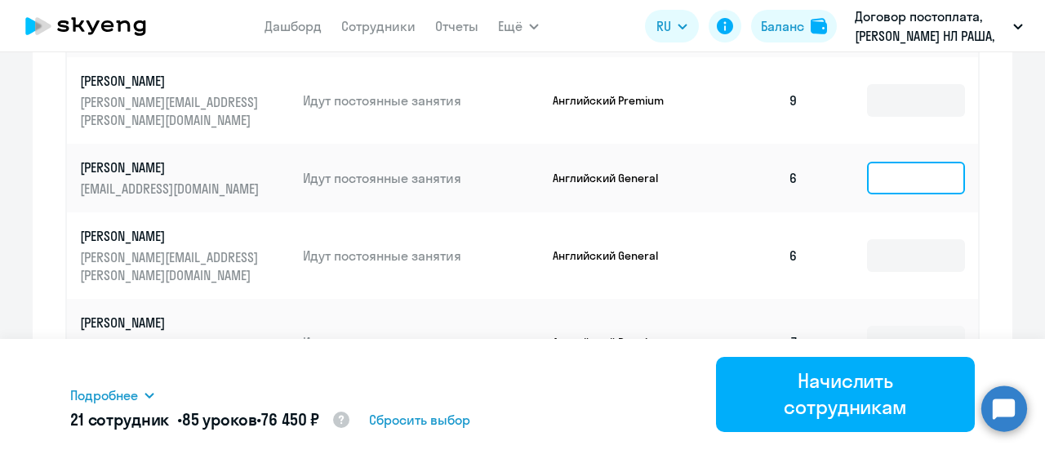
drag, startPoint x: 877, startPoint y: 166, endPoint x: 878, endPoint y: 174, distance: 8.3
click at [878, 171] on input at bounding box center [916, 178] width 98 height 33
type input "4"
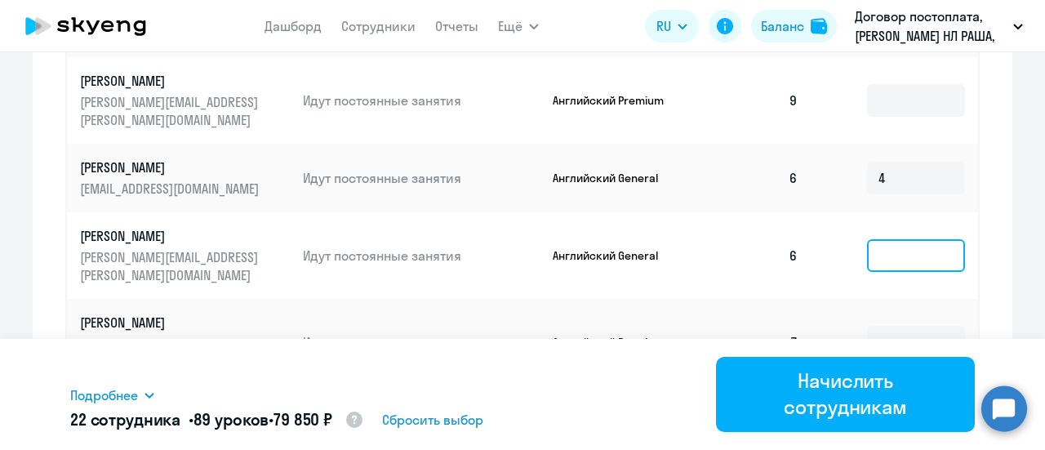
click at [890, 254] on input at bounding box center [916, 255] width 98 height 33
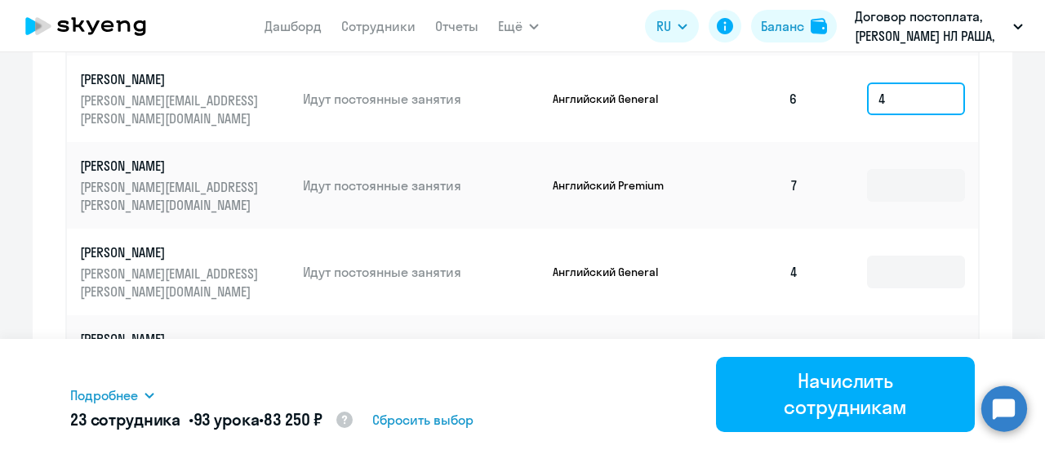
scroll to position [1089, 0]
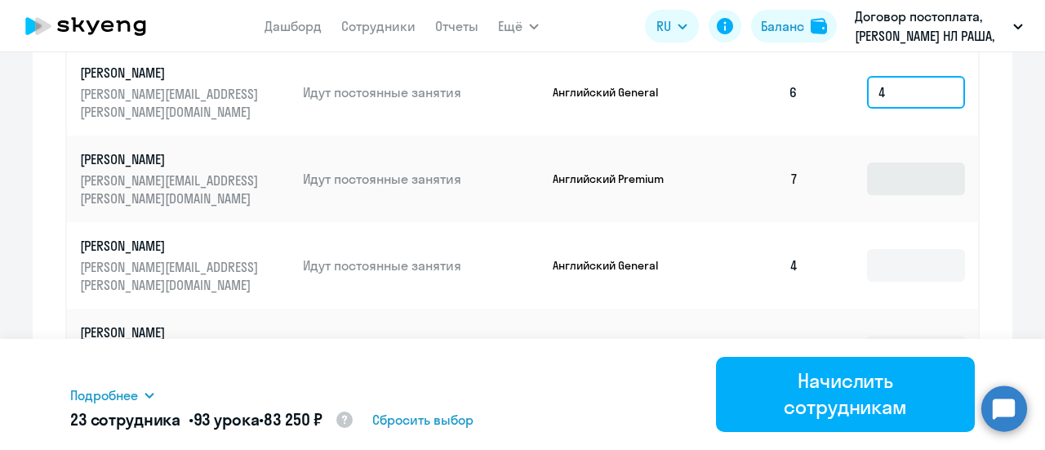
type input "4"
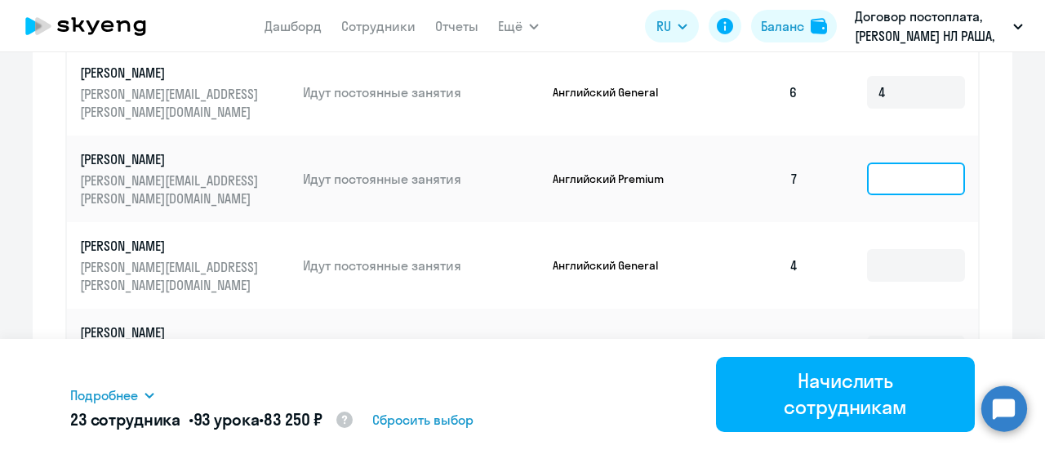
click at [882, 187] on input at bounding box center [916, 178] width 98 height 33
click at [886, 198] on td at bounding box center [894, 179] width 167 height 87
type input "3"
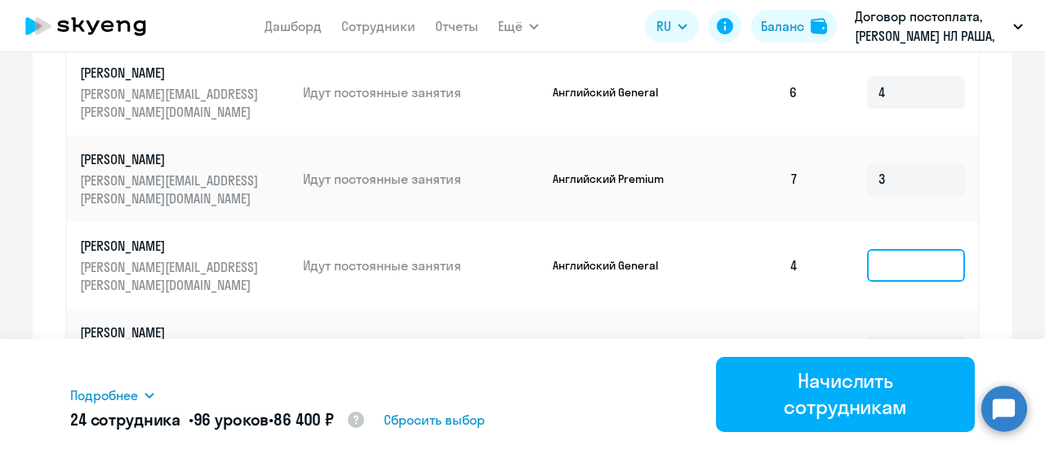
click at [895, 258] on input at bounding box center [916, 265] width 98 height 33
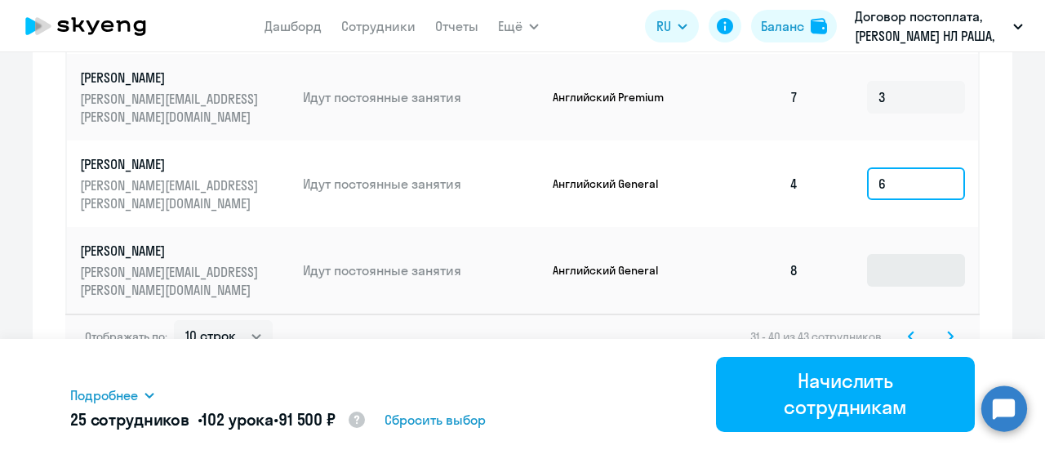
type input "6"
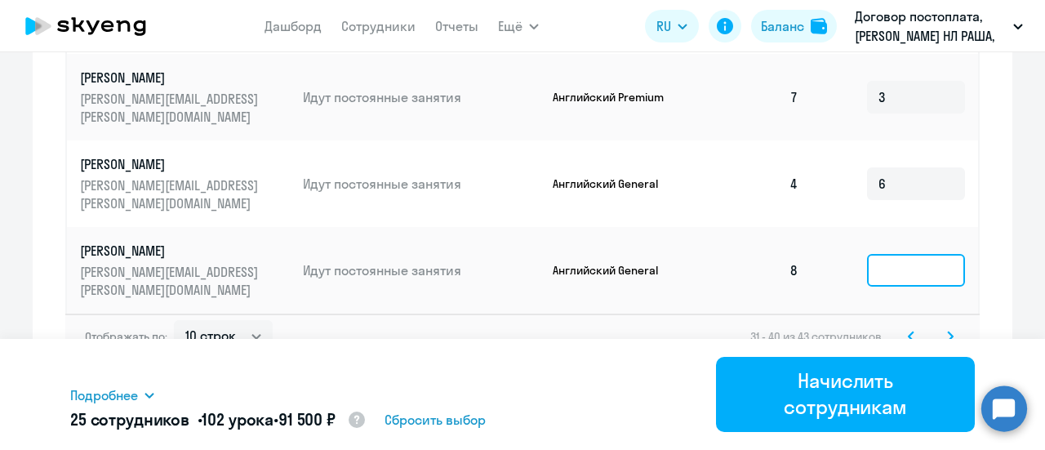
click at [889, 264] on input at bounding box center [916, 270] width 98 height 33
click at [947, 334] on icon at bounding box center [950, 336] width 7 height 11
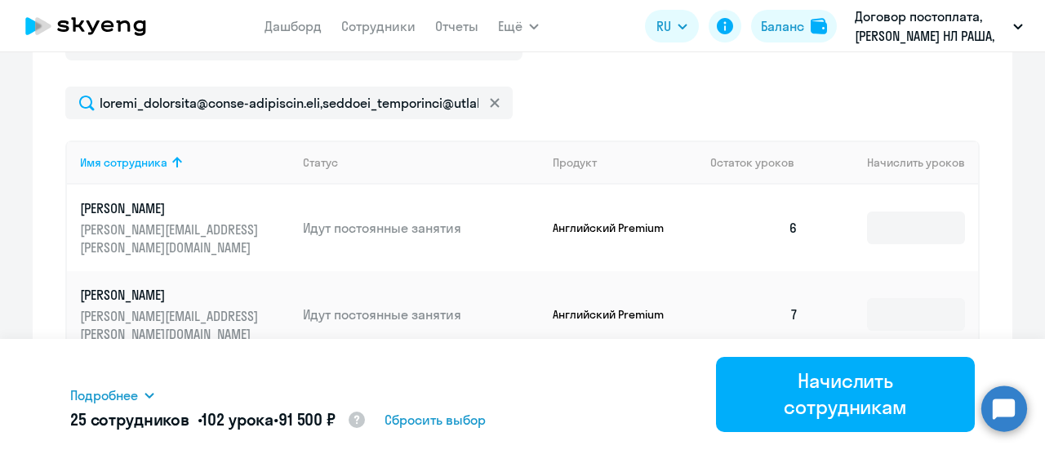
scroll to position [648, 0]
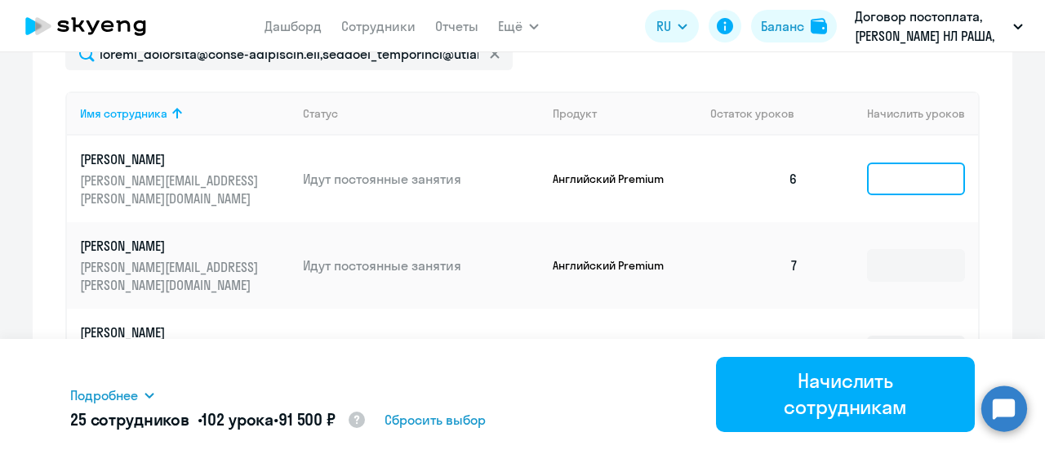
click at [898, 182] on input at bounding box center [916, 178] width 98 height 33
type input "4"
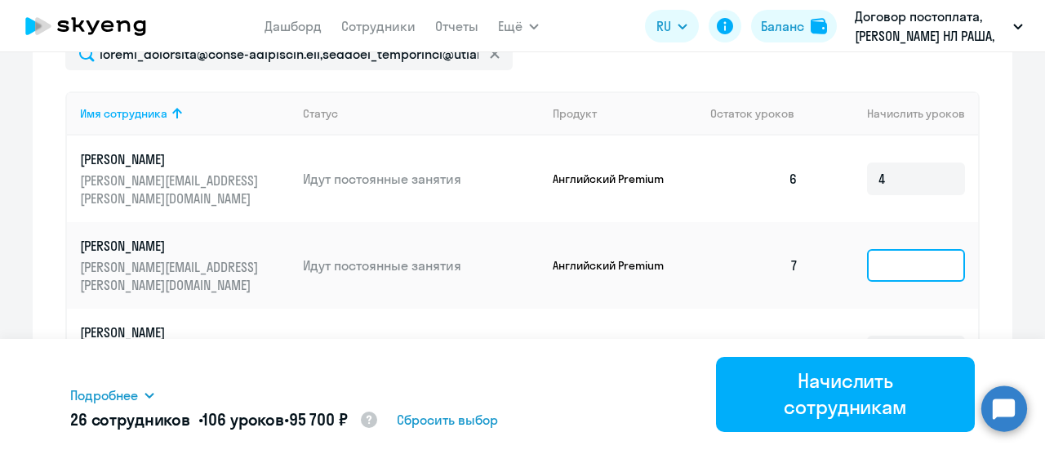
click at [898, 269] on input at bounding box center [916, 265] width 98 height 33
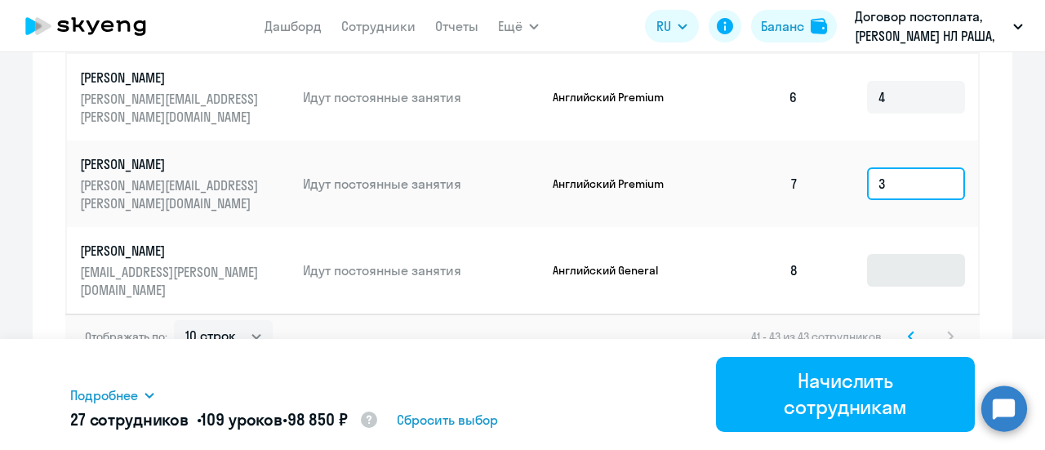
type input "3"
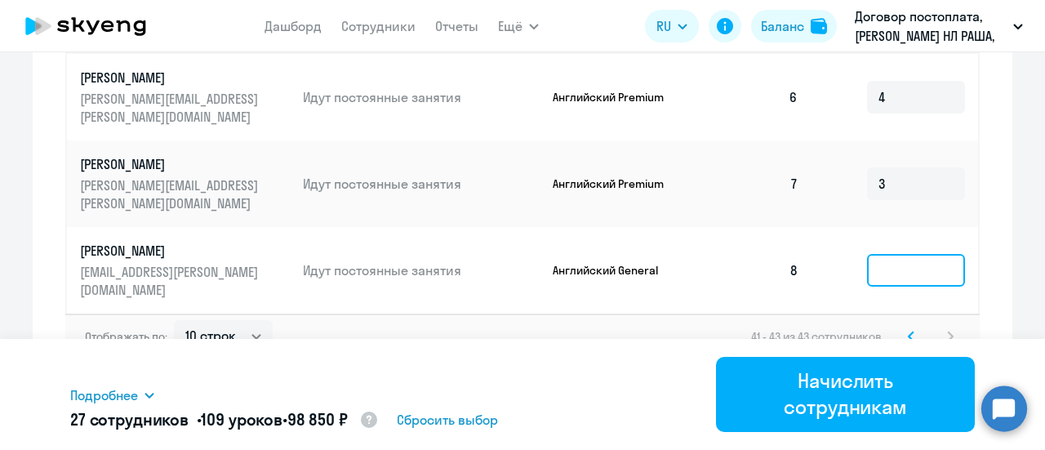
click at [903, 272] on input at bounding box center [916, 270] width 98 height 33
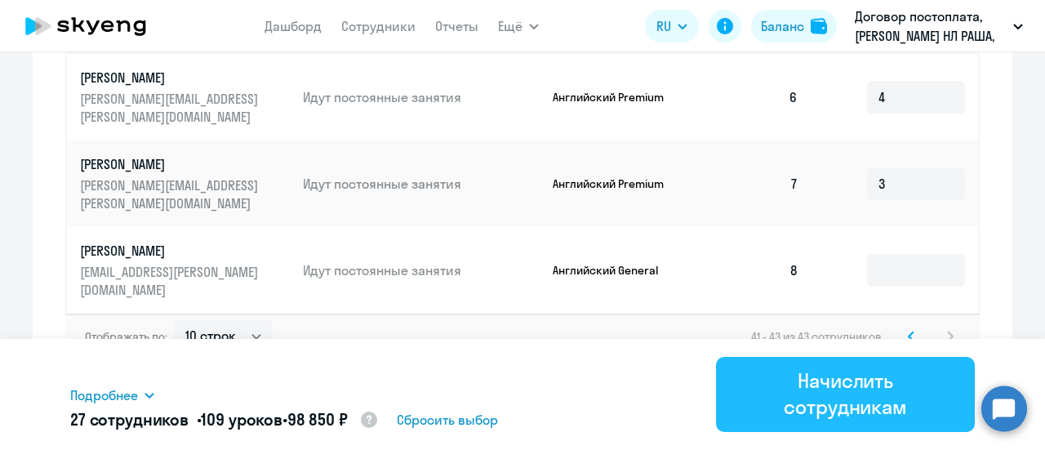
click at [846, 388] on div "Начислить сотрудникам" at bounding box center [845, 393] width 213 height 52
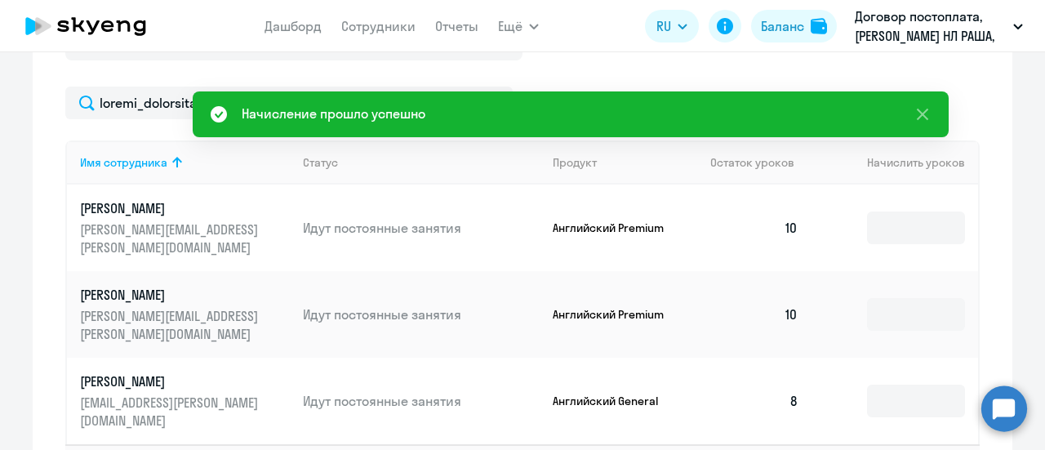
scroll to position [485, 0]
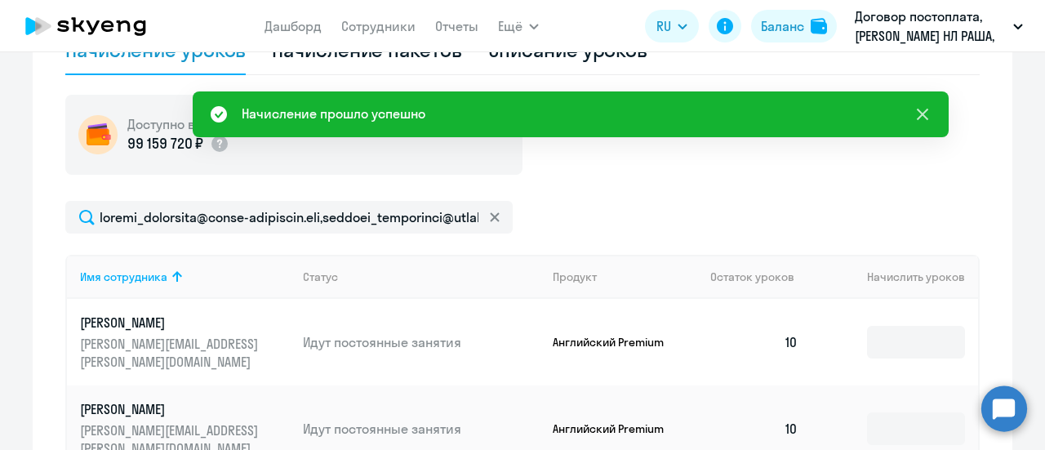
click at [919, 110] on icon at bounding box center [922, 114] width 11 height 11
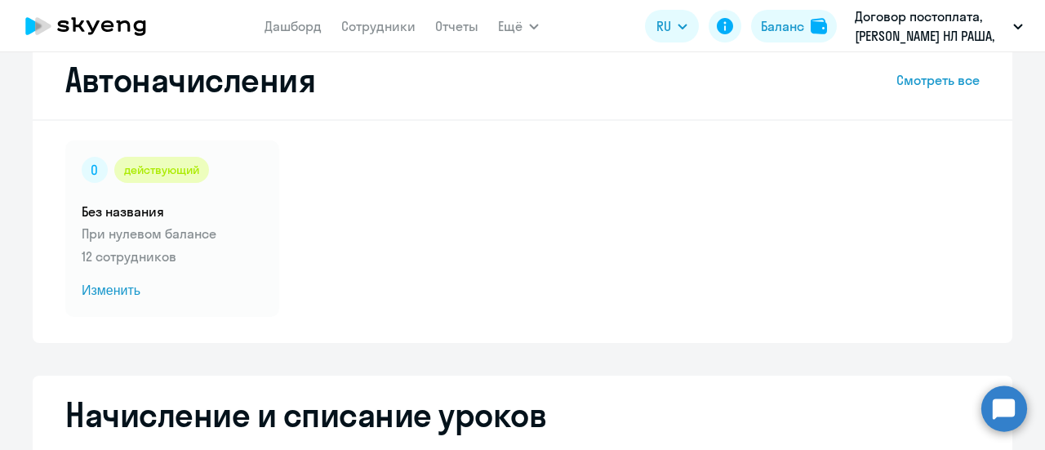
scroll to position [0, 0]
